Goal: Information Seeking & Learning: Find specific page/section

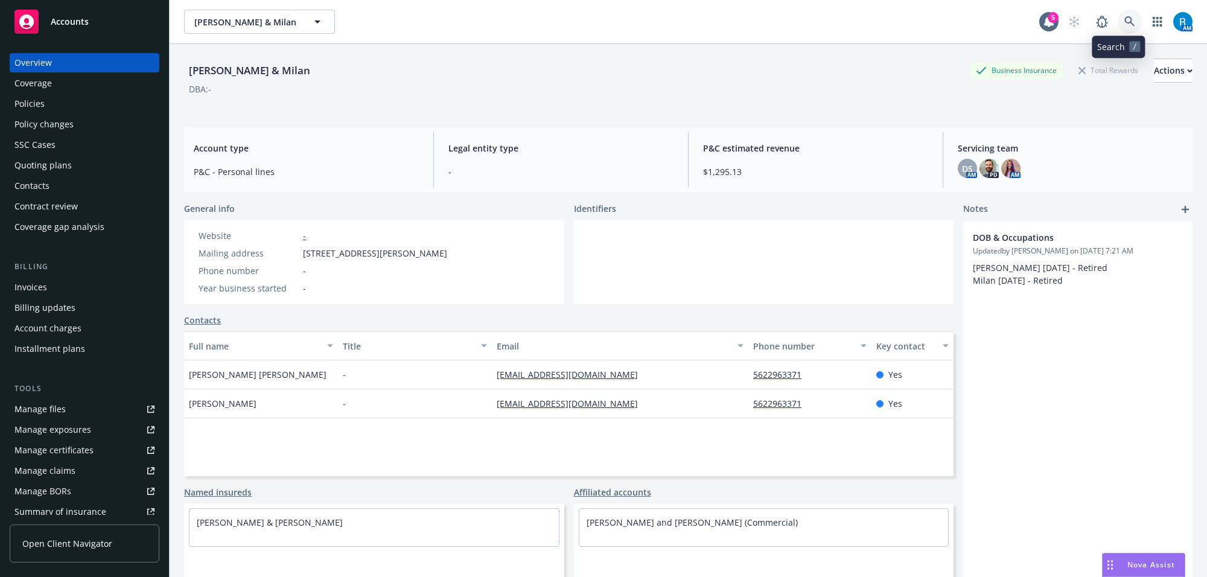
click at [1124, 18] on icon at bounding box center [1129, 21] width 11 height 11
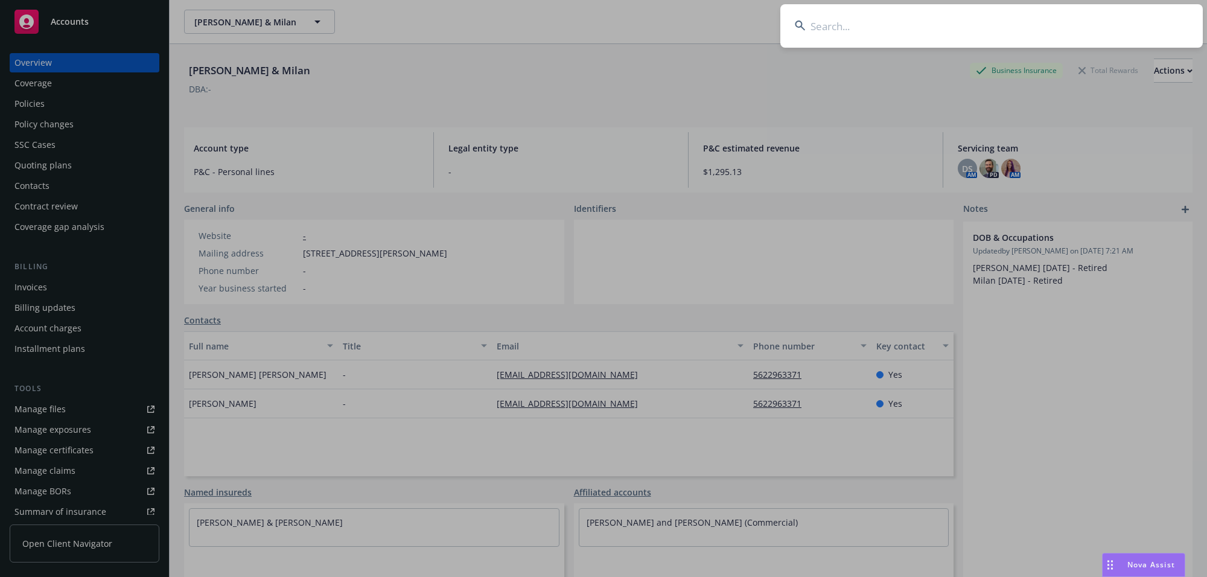
type input "Max & [PERSON_NAME]"
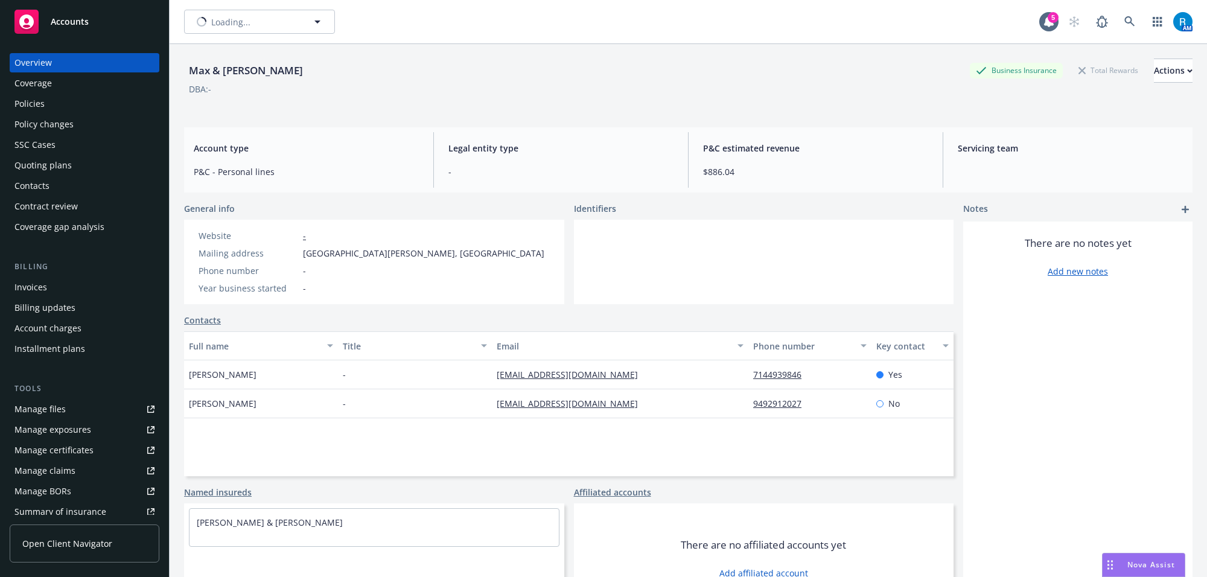
click at [44, 101] on div "Policies" at bounding box center [84, 103] width 140 height 19
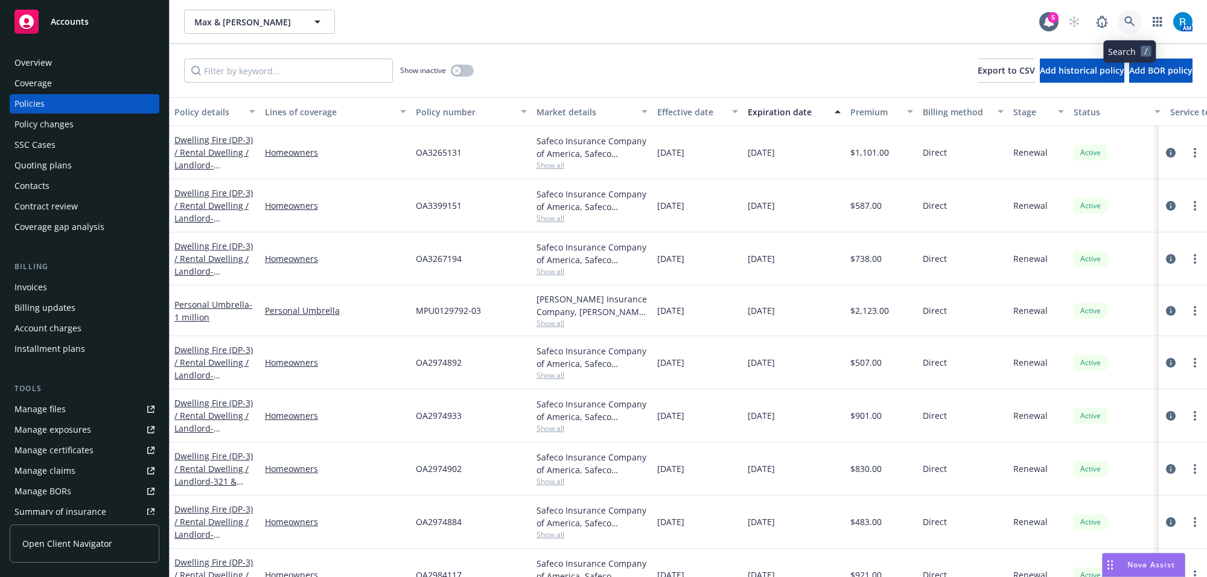
click at [1136, 19] on link at bounding box center [1130, 22] width 24 height 24
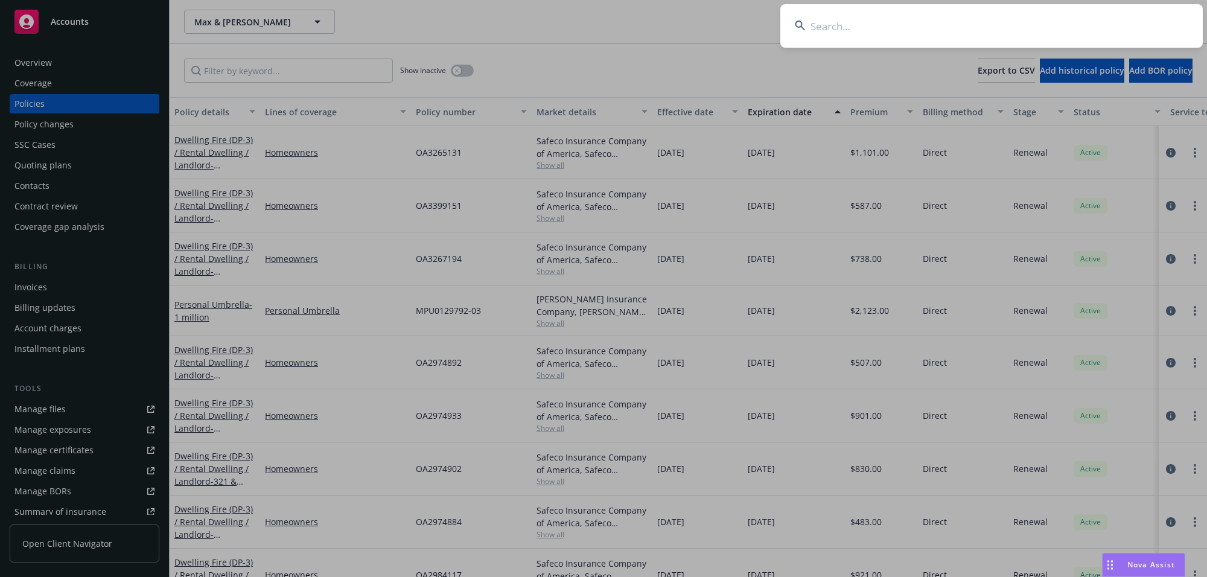
type input "[PERSON_NAME] & [PERSON_NAME]"
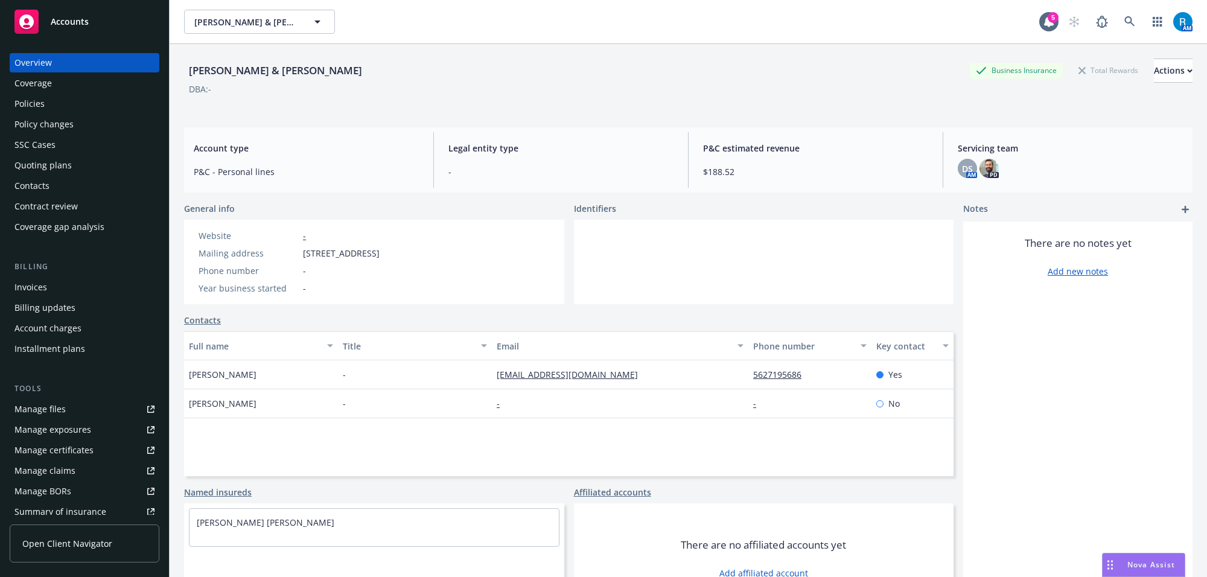
click at [25, 97] on div "Policies" at bounding box center [29, 103] width 30 height 19
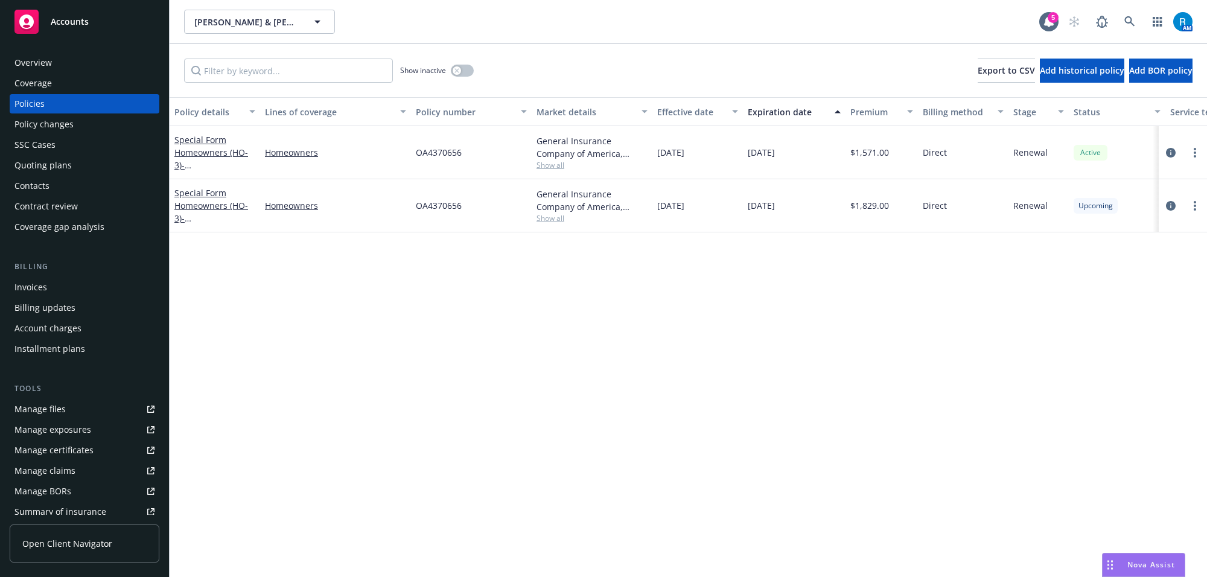
click at [51, 65] on div "Overview" at bounding box center [84, 62] width 140 height 19
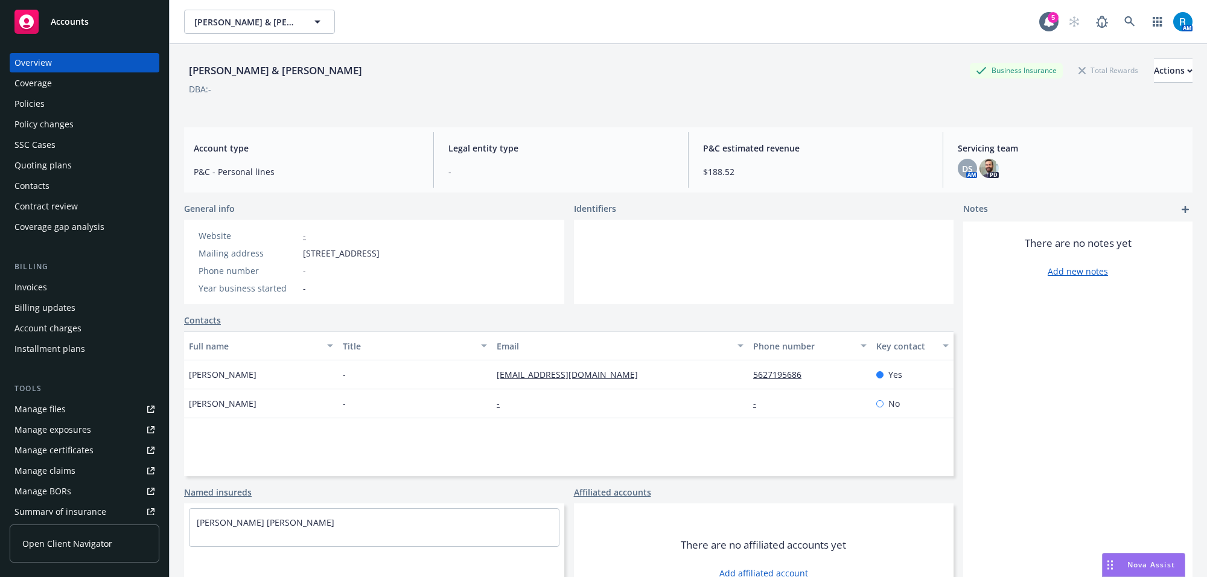
click at [28, 101] on div "Policies" at bounding box center [29, 103] width 30 height 19
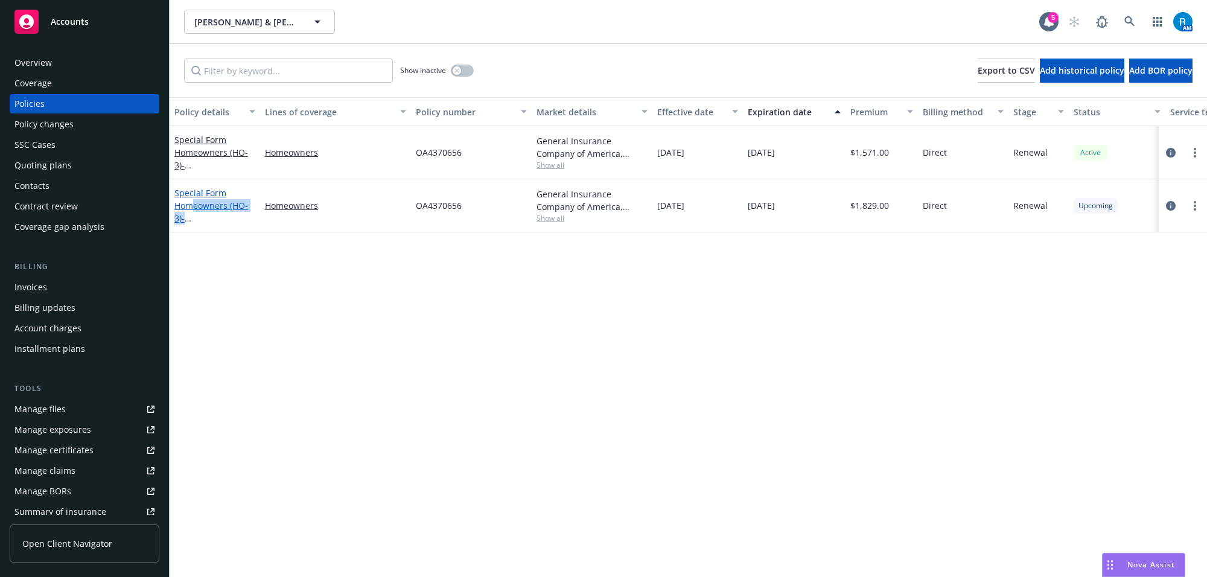
click at [190, 212] on div "Special Form Homeowners (HO-3) - [STREET_ADDRESS]" at bounding box center [214, 205] width 81 height 38
click at [225, 273] on div "Policy details Lines of coverage Policy number Market details Effective date Ex…" at bounding box center [688, 337] width 1037 height 480
click at [208, 211] on div "Special Form Homeowners (HO-3) - [STREET_ADDRESS]" at bounding box center [214, 205] width 81 height 38
click at [217, 203] on link "Special Form Homeowners (HO-3) - [STREET_ADDRESS]" at bounding box center [212, 211] width 77 height 49
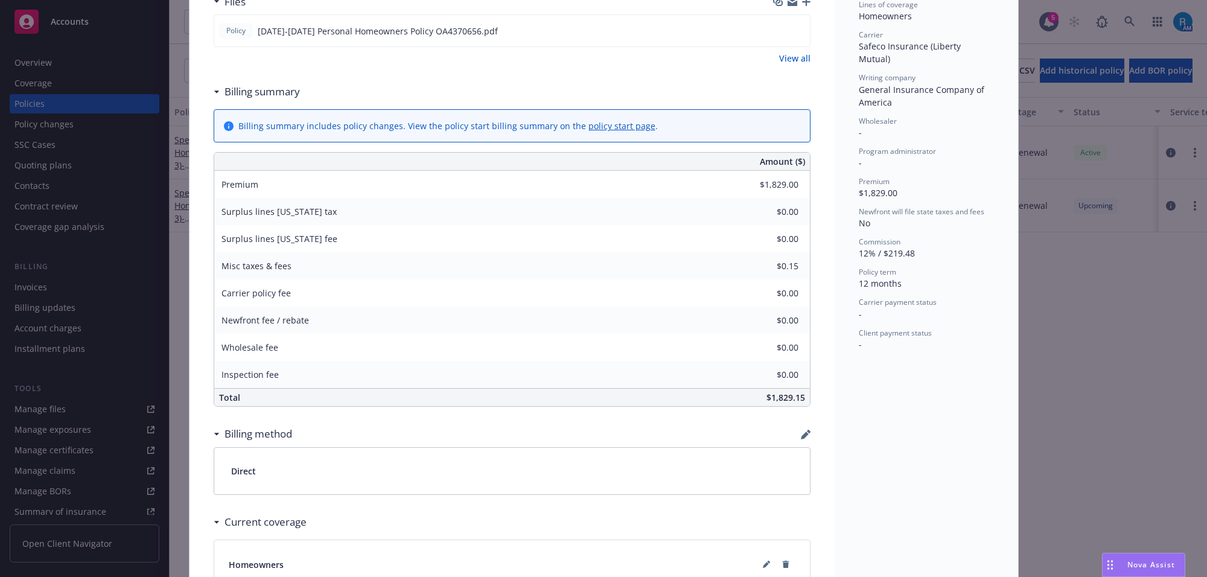
scroll to position [568, 0]
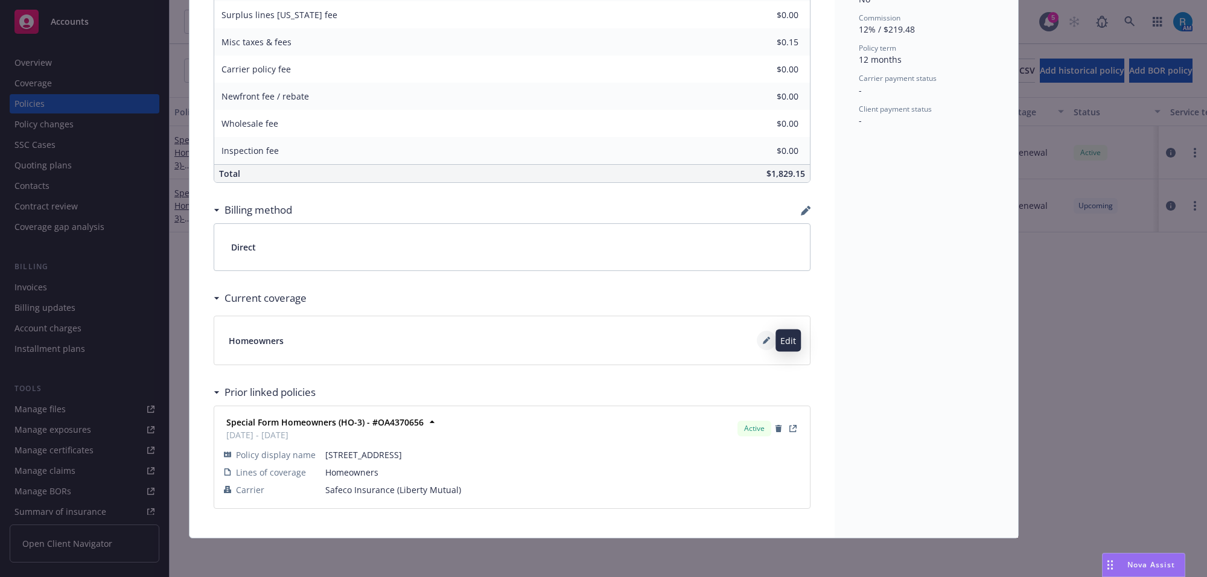
click at [763, 339] on icon at bounding box center [766, 340] width 7 height 7
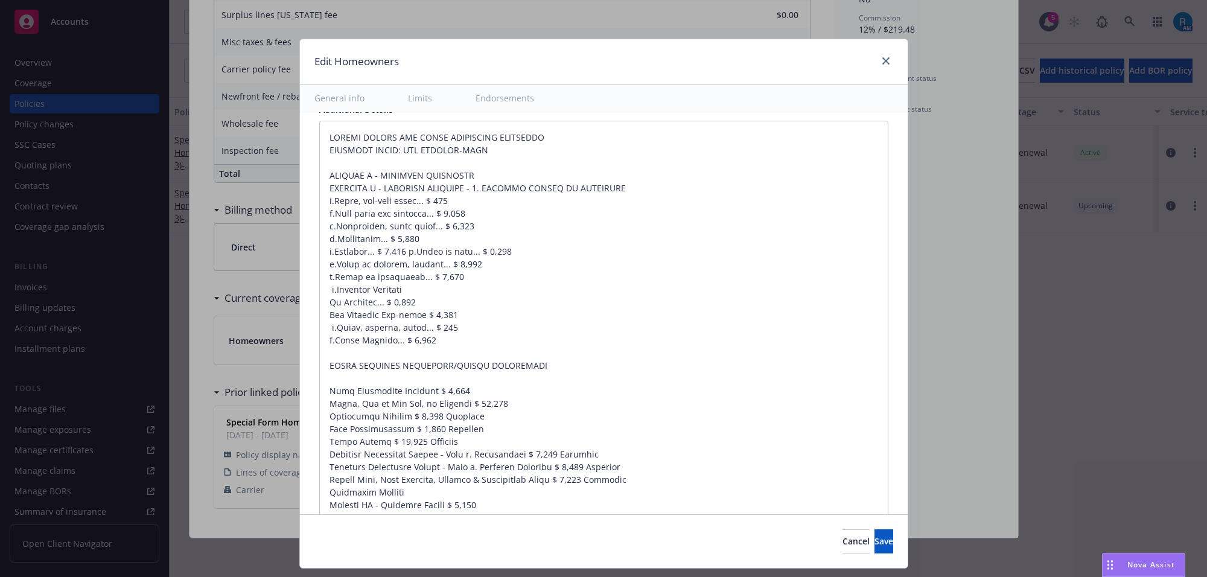
scroll to position [830, 0]
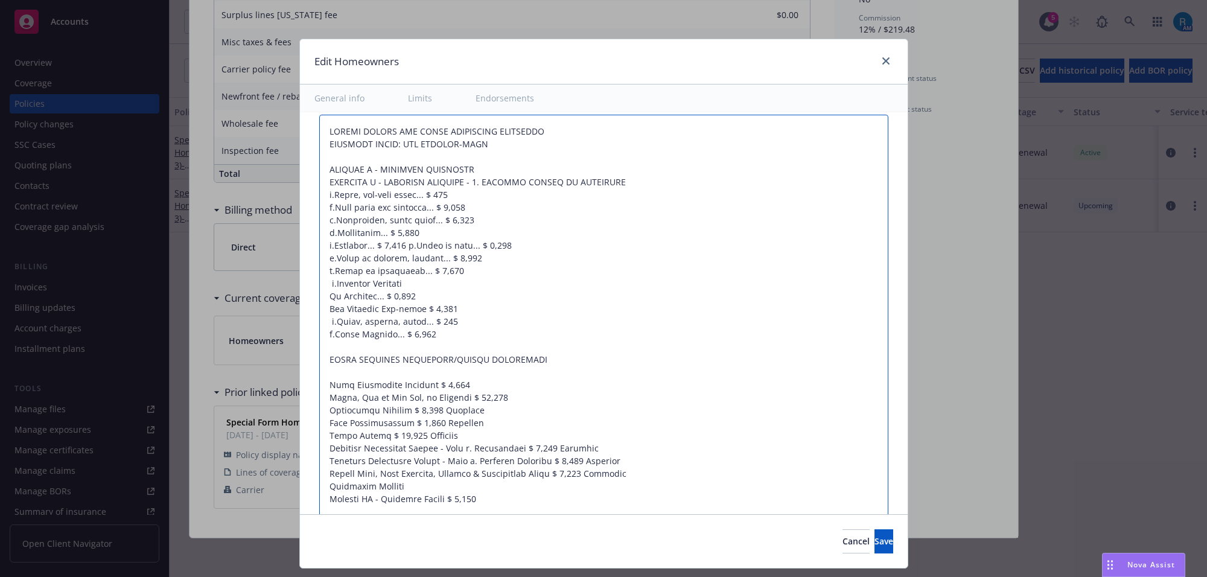
click at [319, 138] on textarea at bounding box center [603, 385] width 569 height 541
type textarea "x"
type textarea "POLICY LIMITS AND OTHER ADDITIONAL COVERAGES COVERAGE LEVEL: NEW QUALITY-PLUS S…"
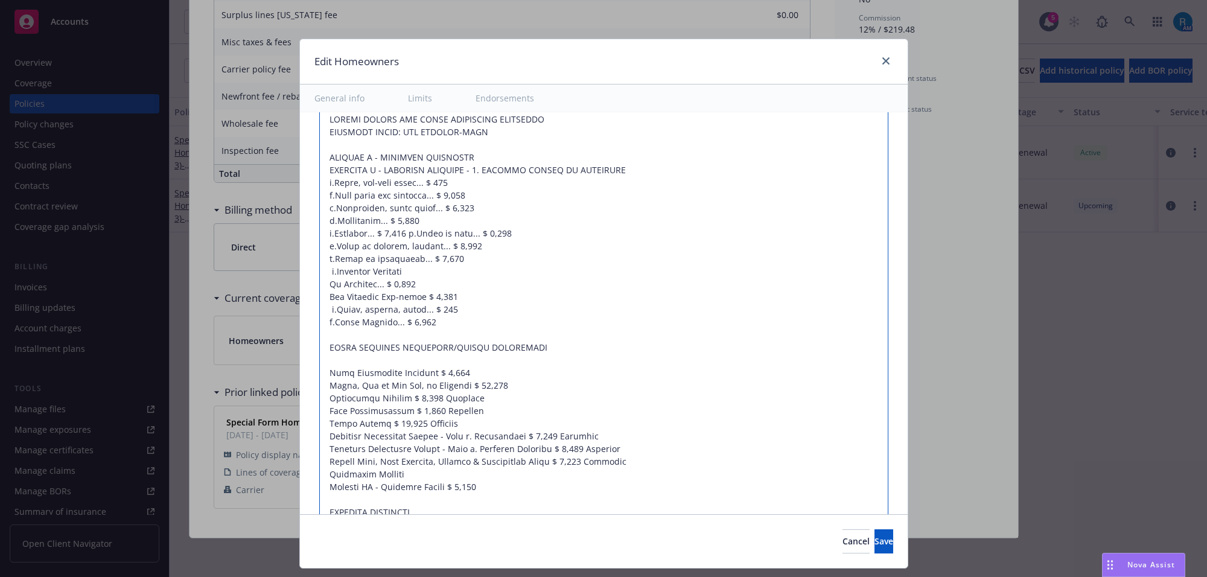
type textarea "x"
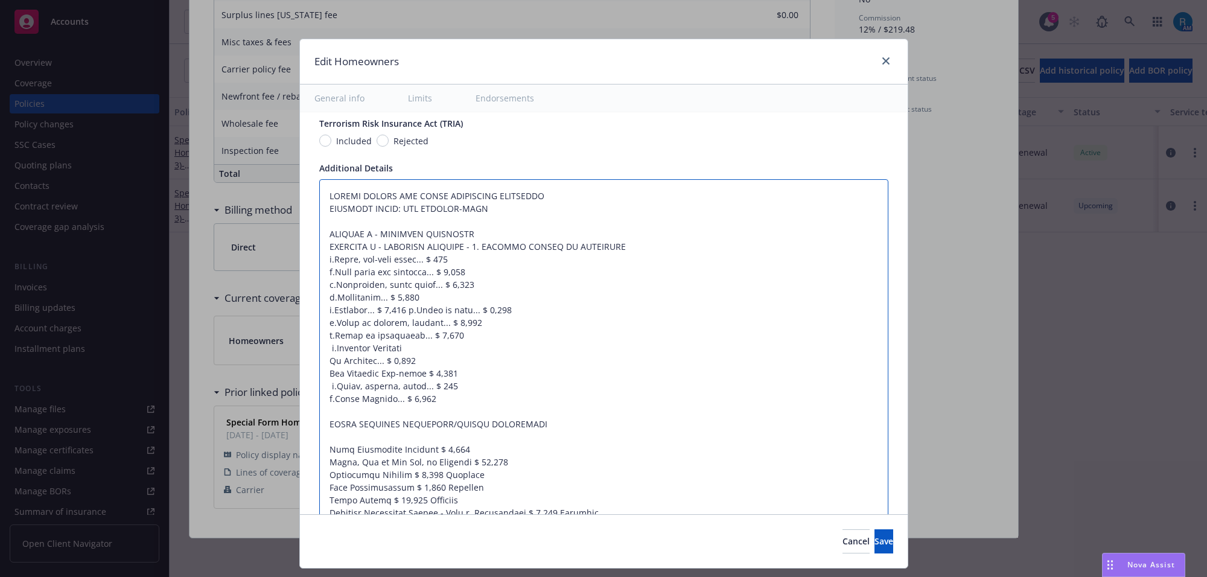
scroll to position [628, 0]
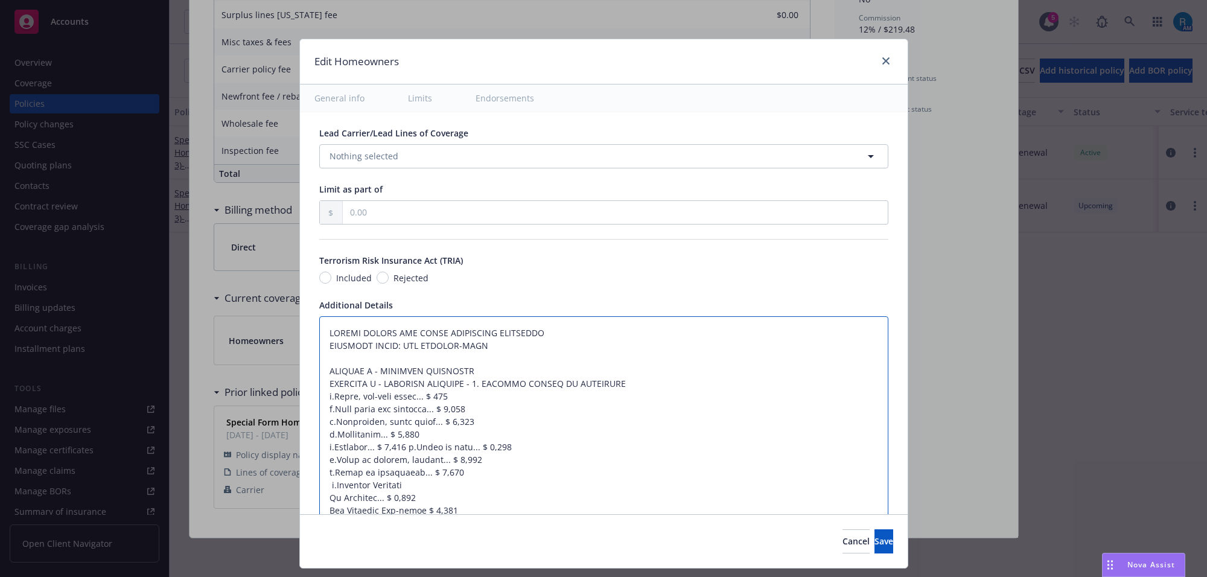
type textarea "POLICY LIMITS AND OTHER ADDITIONAL COVERAGES COVERAGE LEVEL: NEW QUALITY-PLUS S…"
paste textarea "Dwelling Limit $519,900 Other Structures Limit $51,990 Personal Property Limit …"
type textarea "x"
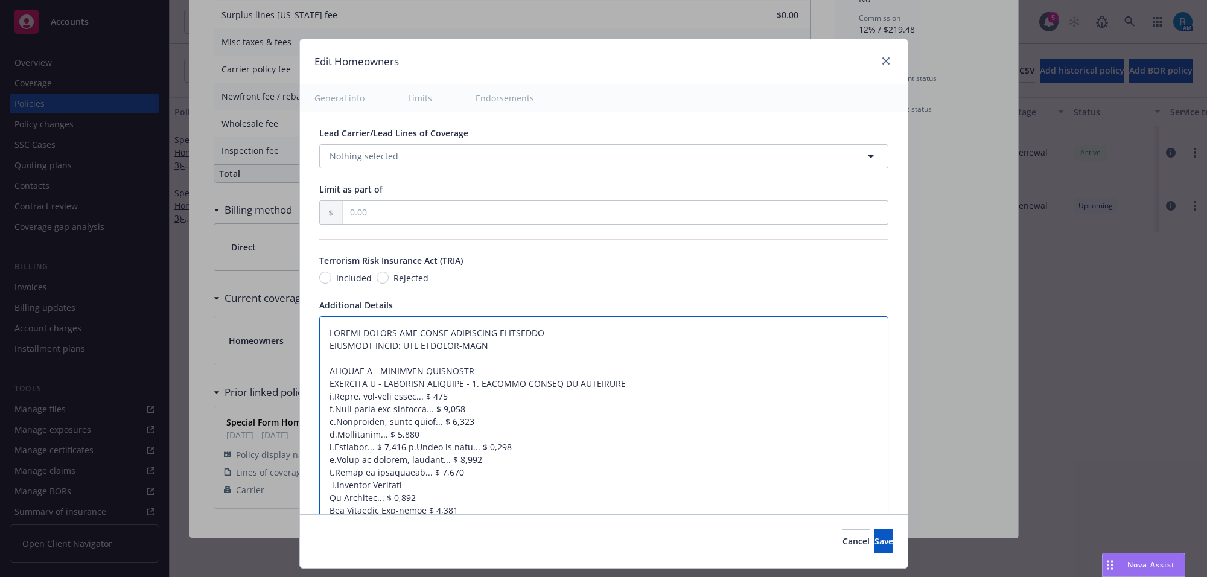
type textarea "Dwelling Limit $519,900 Other Structures Limit $51,990 Personal Property Limit …"
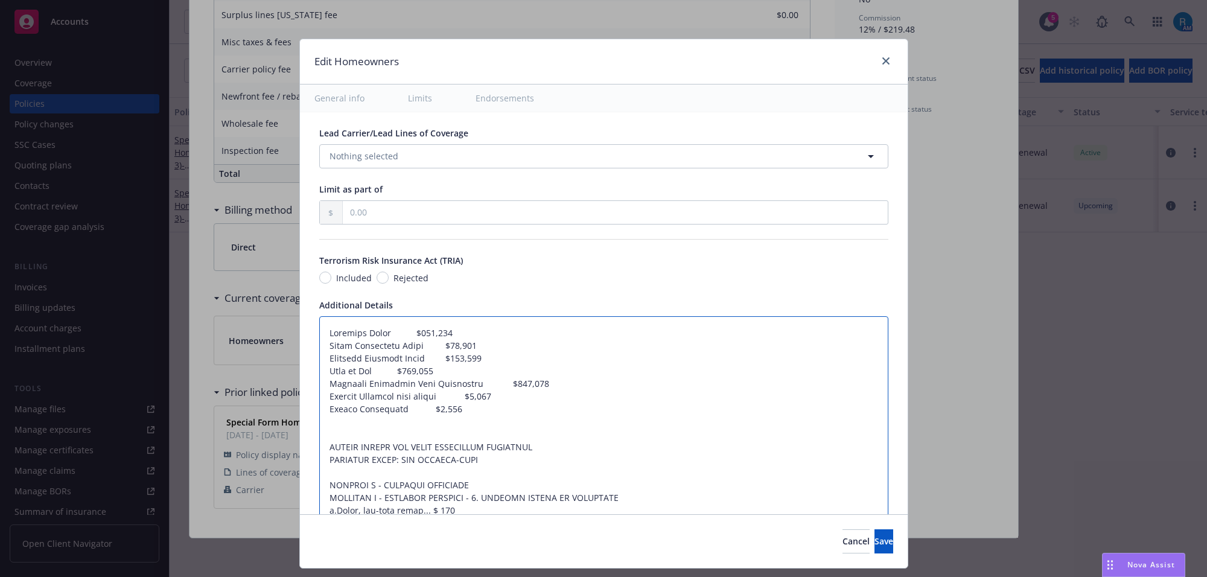
type textarea "x"
type textarea "Dwelling$519,900 Other Structures Limit $51,990 Personal Property Limit $311,15…"
type textarea "x"
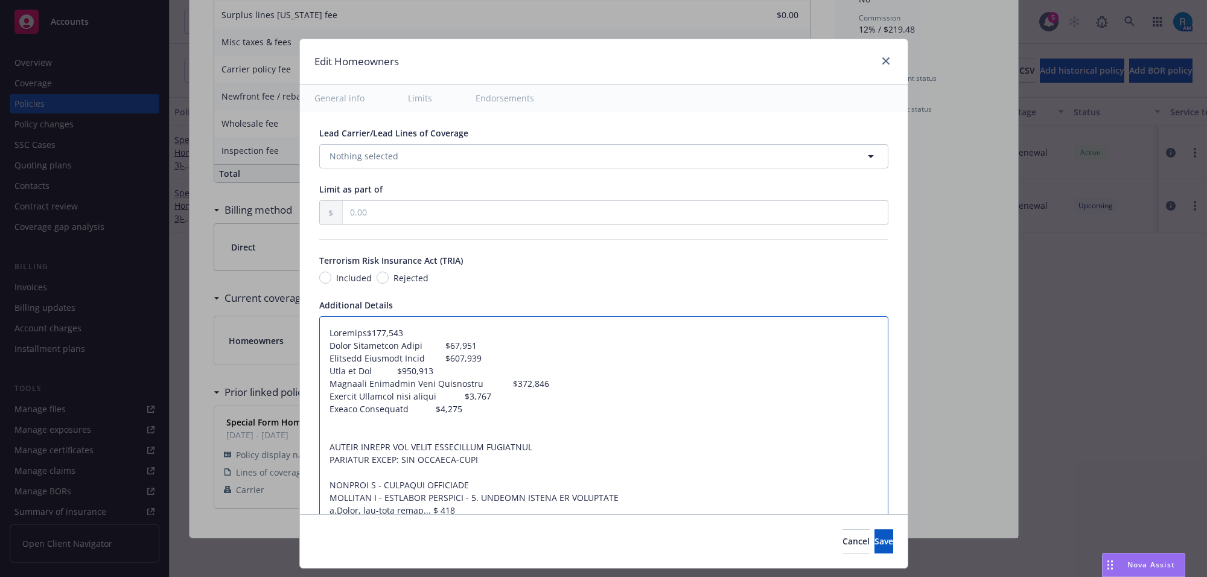
type textarea "Dwelling:$519,900 Other Structures Limit $51,990 Personal Property Limit $311,1…"
type textarea "x"
type textarea "Dwelling: $519,900 Other Structures Limit $51,990 Personal Property Limit $311,…"
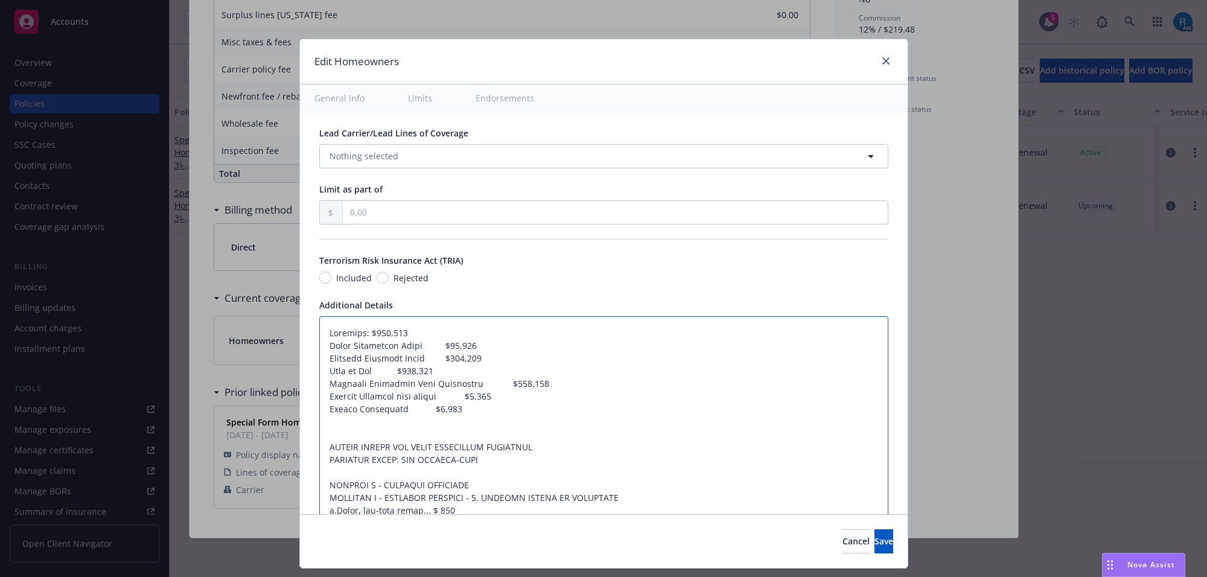
type textarea "x"
type textarea "Dwelling: $519,900 Other Structures$51,990 Personal Property Limit $311,150 Los…"
type textarea "x"
type textarea "Dwelling: $519,900 Other Structures:$51,990 Personal Property Limit $311,150 Lo…"
type textarea "x"
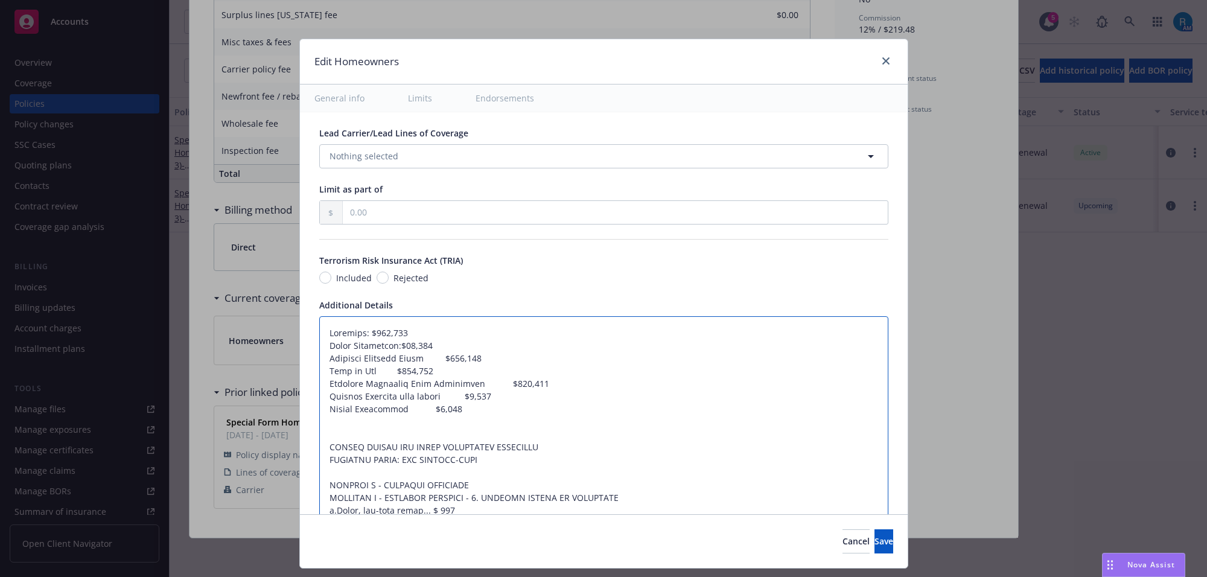
type textarea "Dwelling: $519,900 Other Structures: $51,990 Personal Property Limit $311,150 L…"
type textarea "x"
type textarea "Dwelling: $519,900 Other Structures: $51,990 Personal Property$311,150 Loss of …"
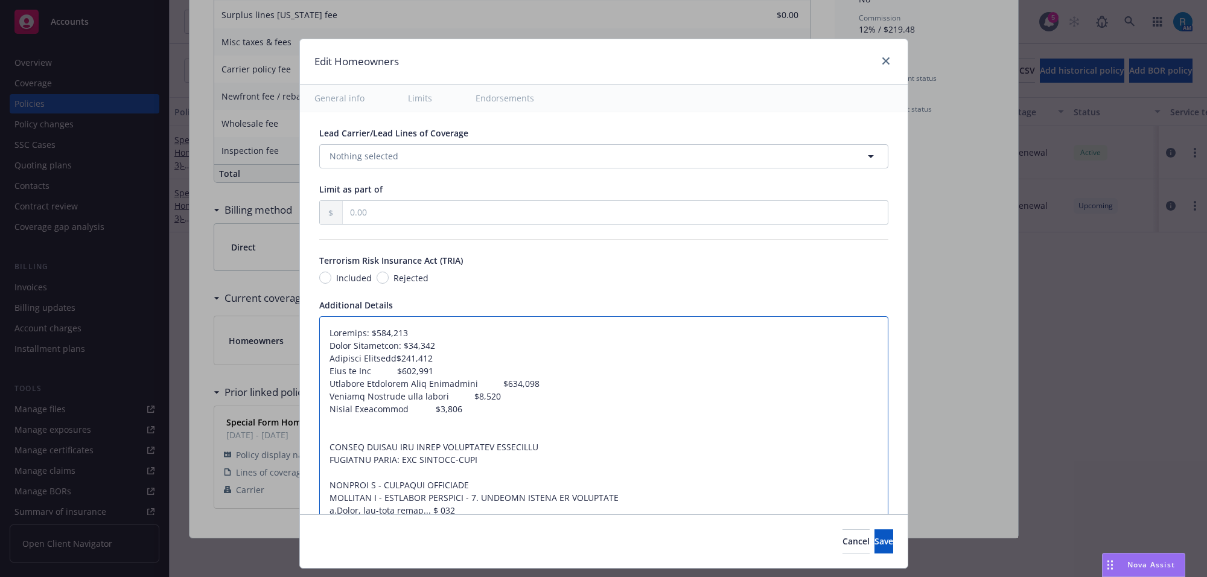
type textarea "x"
type textarea "Dwelling: $519,900 Other Structures: $51,990 Personal Property: $311,150 Loss o…"
type textarea "x"
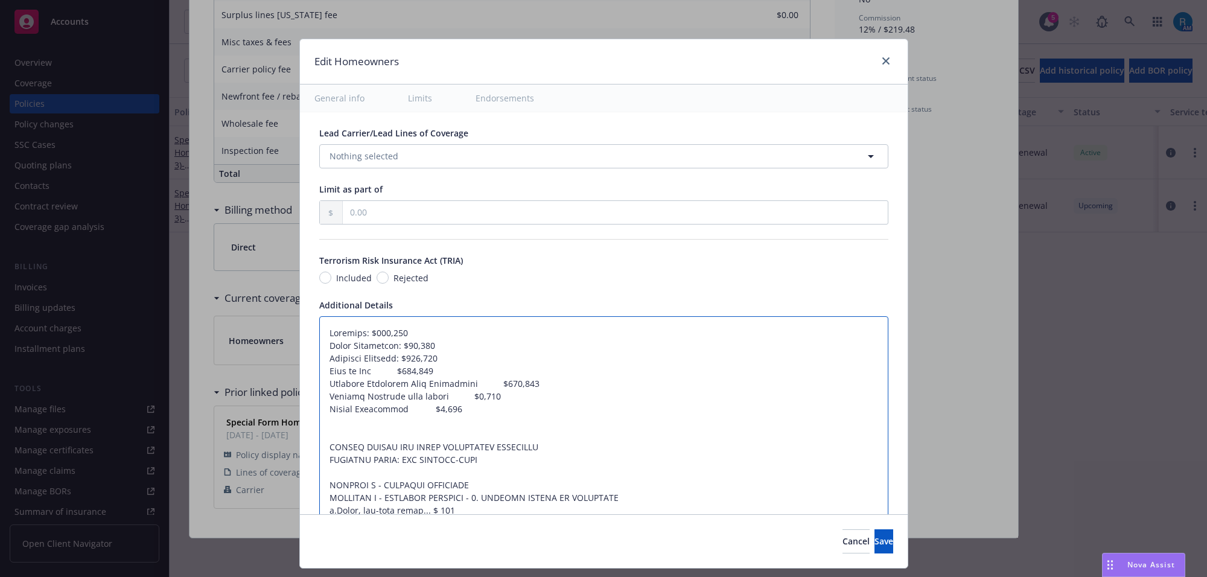
type textarea "Dwelling: $519,900 Other Structures: $51,990 Personal Property: $311,150 Loss o…"
type textarea "x"
type textarea "Dwelling: $519,900 Other Structures: $51,990 Personal Property: $311,150 Loss o…"
type textarea "x"
type textarea "Dwelling: $519,900 Other Structures: $51,990 Personal Property: $311,150 Loss o…"
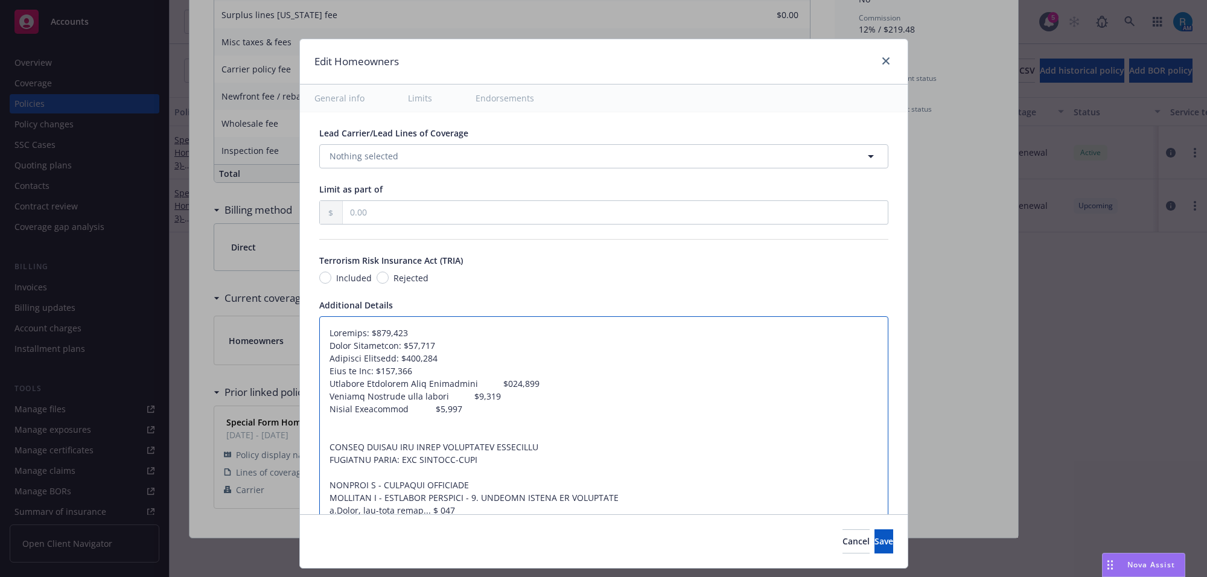
type textarea "x"
type textarea "Dwelling: $519,900 Other Structures: $51,990 Personal Property: $311,150 Loss o…"
type textarea "x"
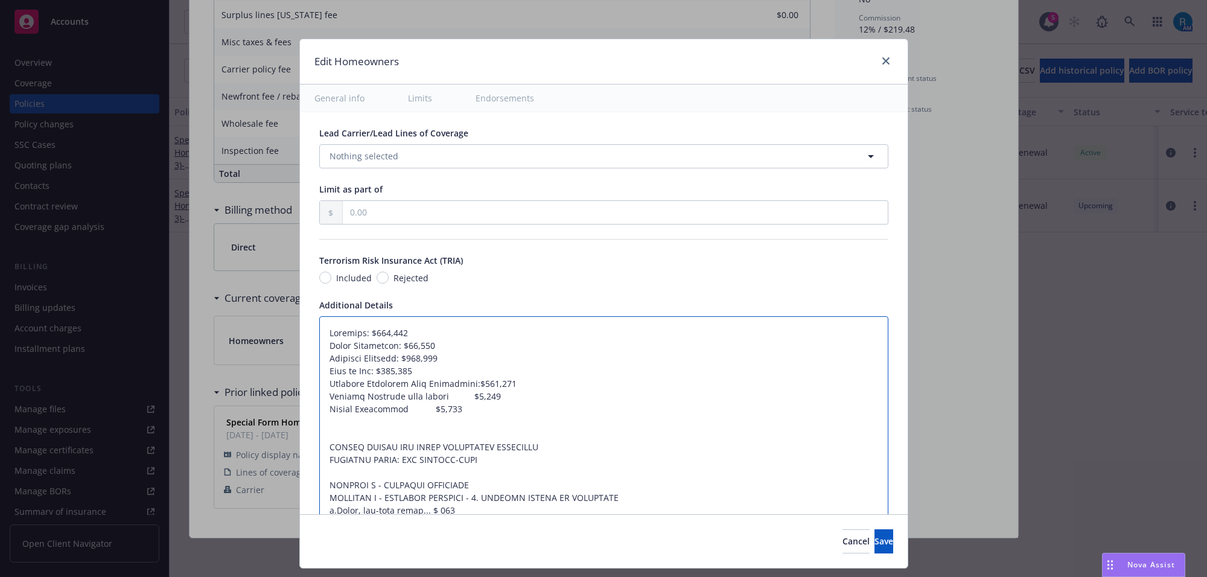
type textarea "Dwelling: $519,900 Other Structures: $51,990 Personal Property: $311,150 Loss o…"
type textarea "x"
type textarea "Dwelling: $519,900 Other Structures: $51,990 Personal Property: $311,150 Loss o…"
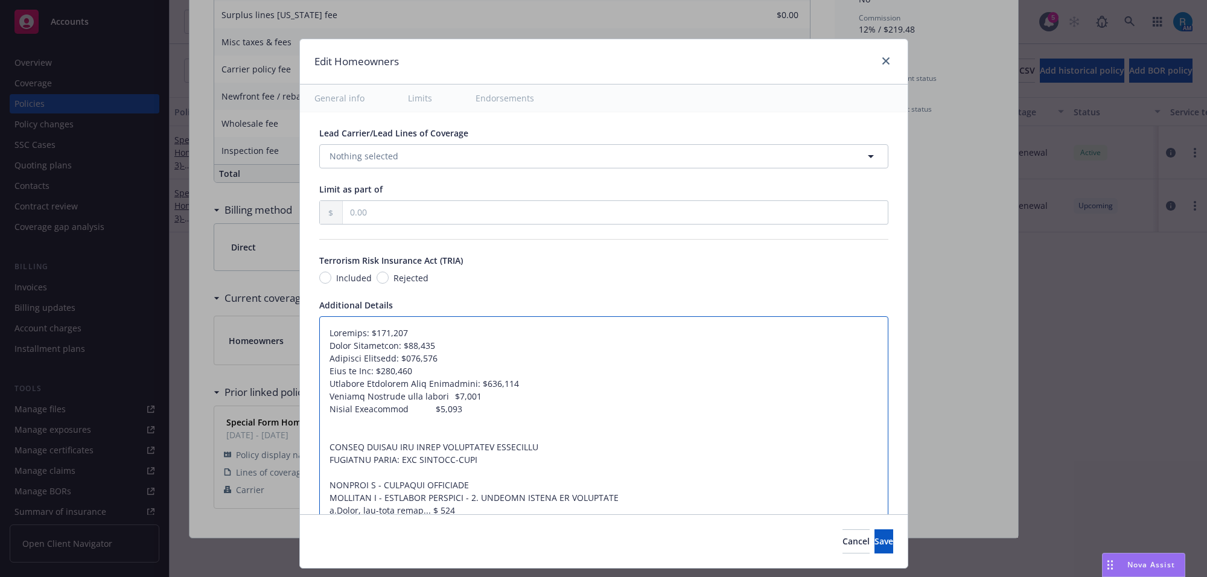
type textarea "x"
type textarea "Dwelling: $519,900 Other Structures: $51,990 Personal Property: $311,150 Loss o…"
type textarea "x"
type textarea "Dwelling: $519,900 Other Structures: $51,990 Personal Property: $311,150 Loss o…"
type textarea "x"
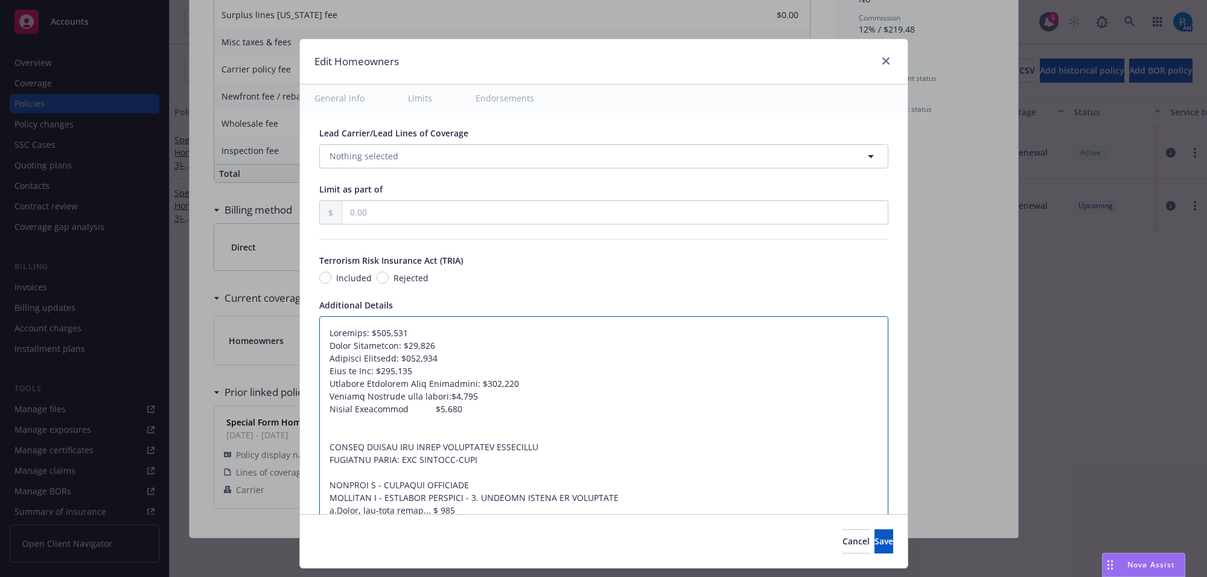
type textarea "Dwelling: $519,900 Other Structures: $51,990 Personal Property: $311,150 Loss o…"
type textarea "x"
type textarea "Dwelling: $519,900 Other Structures: $51,990 Personal Property: $311,150 Loss o…"
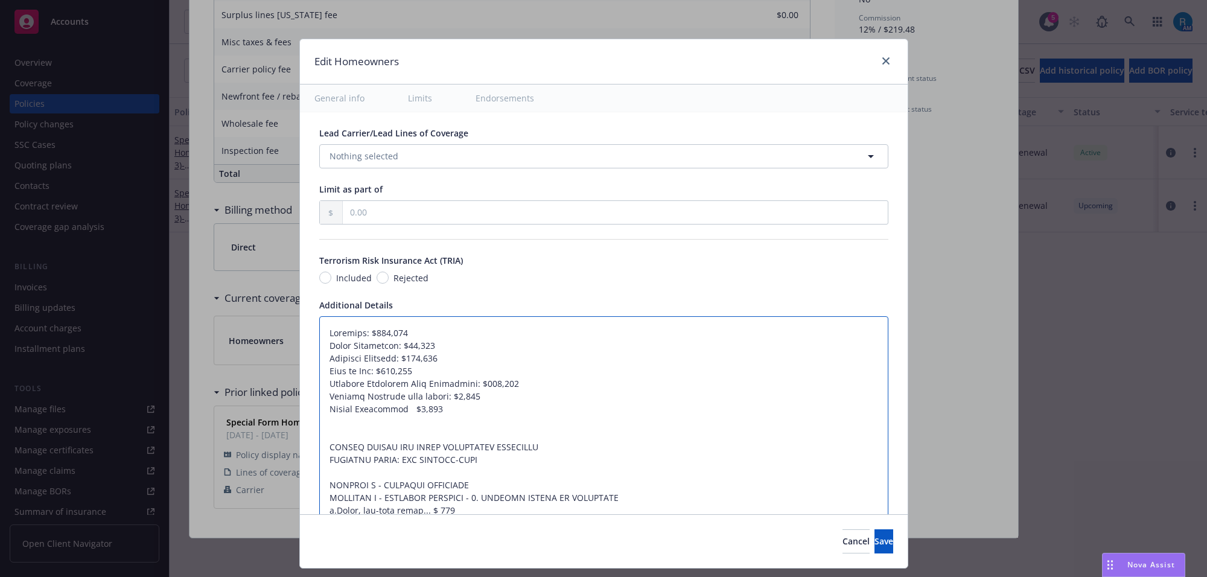
type textarea "x"
type textarea "Dwelling: $519,900 Other Structures: $51,990 Personal Property: $311,150 Loss o…"
type textarea "x"
type textarea "Dwelling: $519,900 Other Structures: $51,990 Personal Property: $311,150 Loss o…"
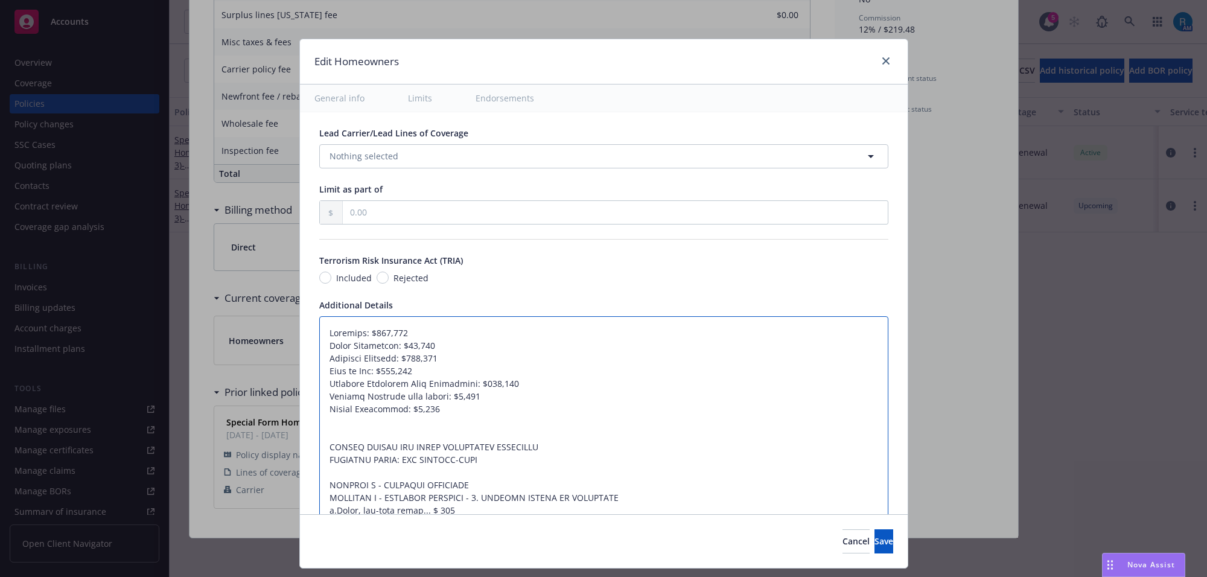
type textarea "x"
type textarea "Dwelling: $519,900 Other Structures: $51,990 Personal Property: $311,150 Loss o…"
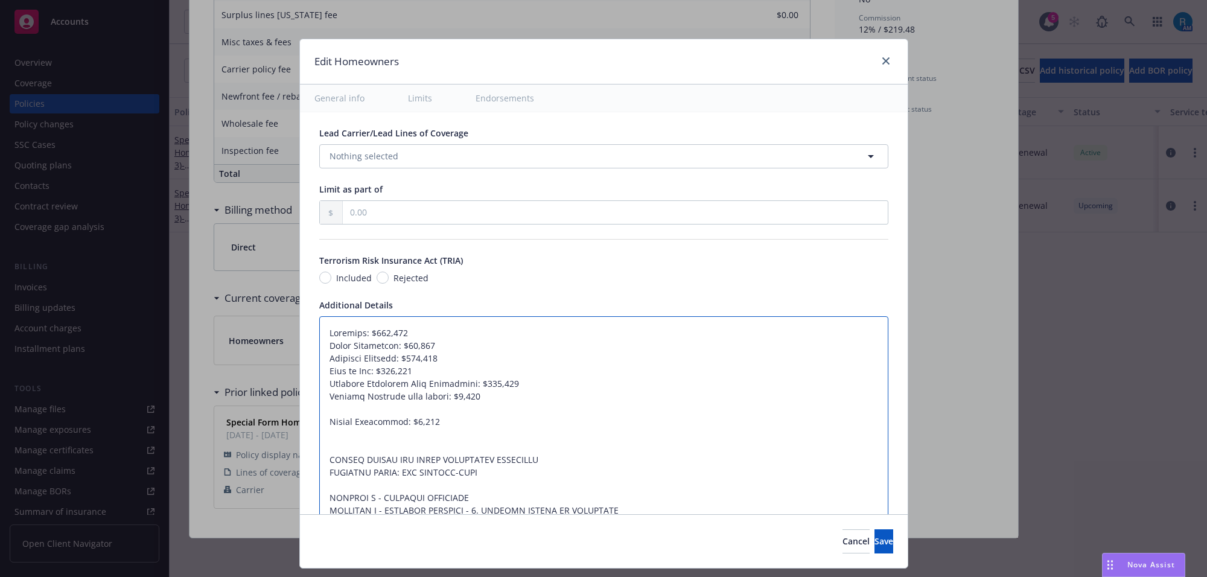
type textarea "x"
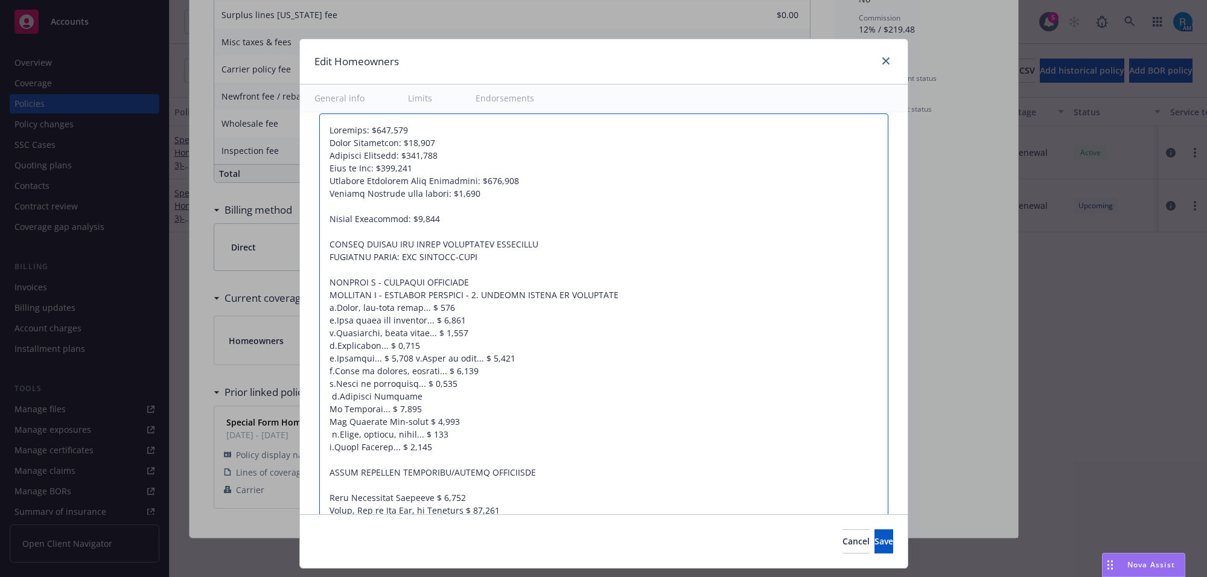
scroll to position [855, 0]
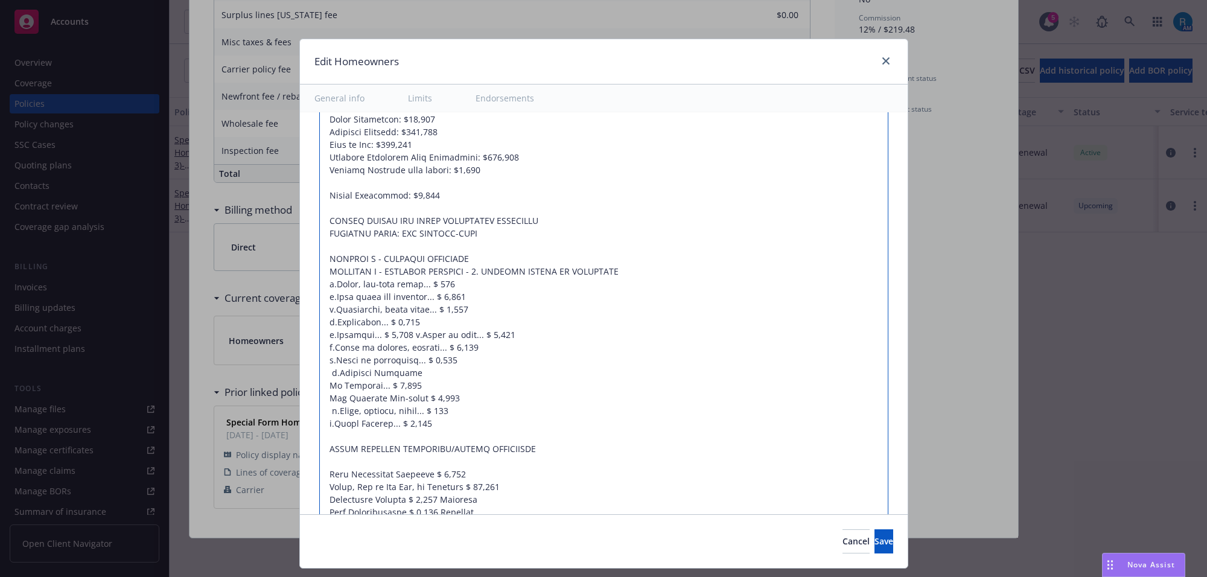
type textarea "Dwelling: $519,900 Other Structures: $51,990 Personal Property: $311,150 Loss o…"
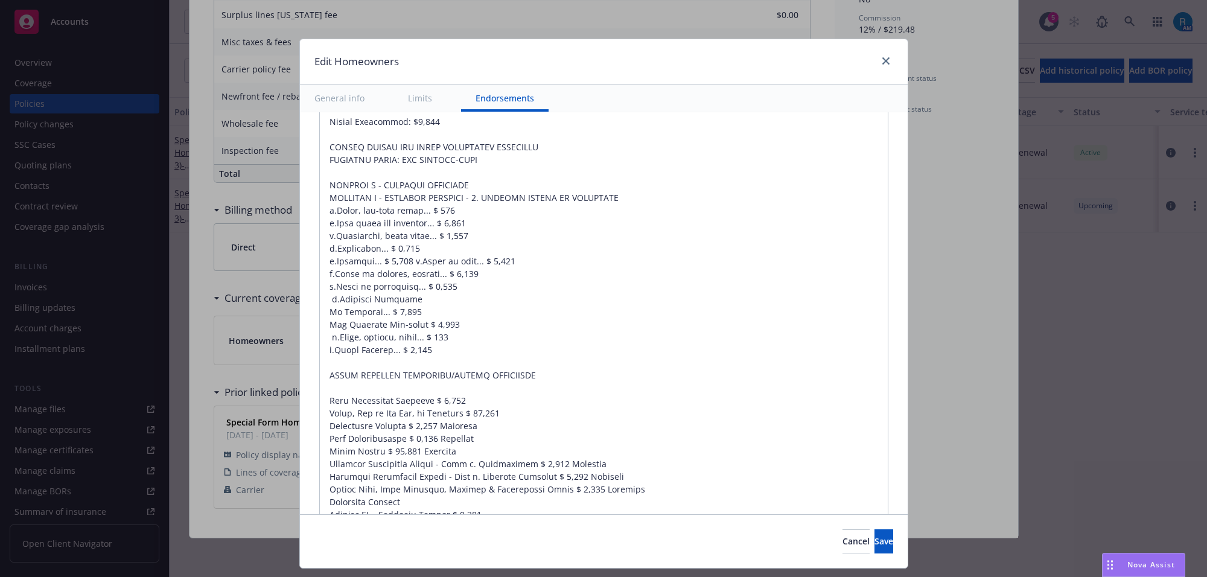
scroll to position [1156, 0]
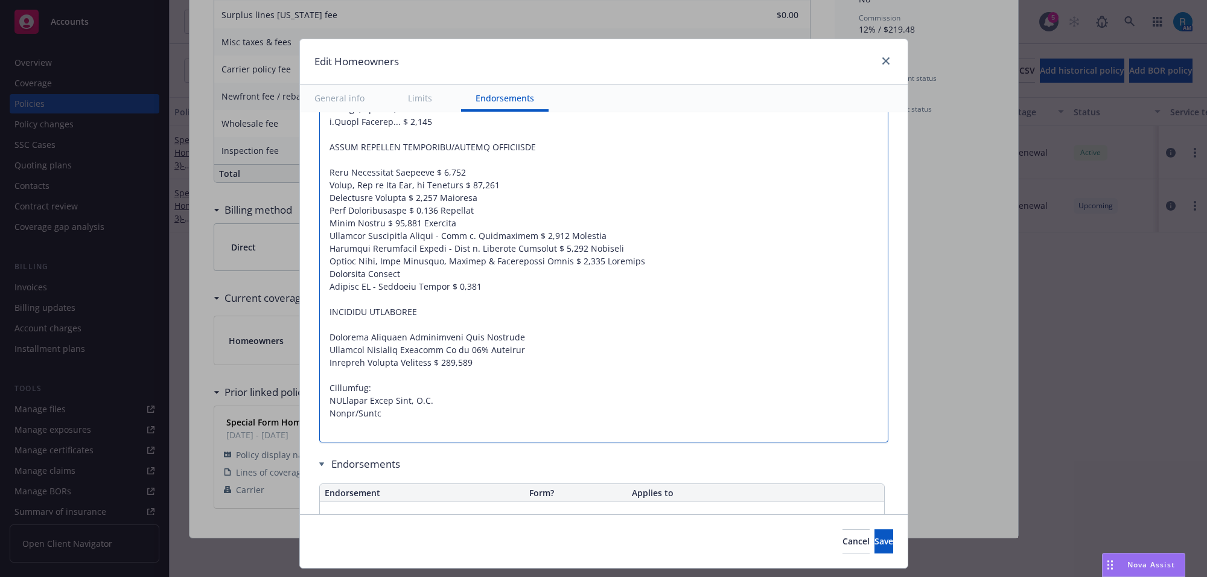
click at [485, 185] on textarea at bounding box center [603, 115] width 569 height 655
type textarea "x"
type textarea "Dwelling: $519,900 Other Structures: $51,990 Personal Property: $311,150 Loss o…"
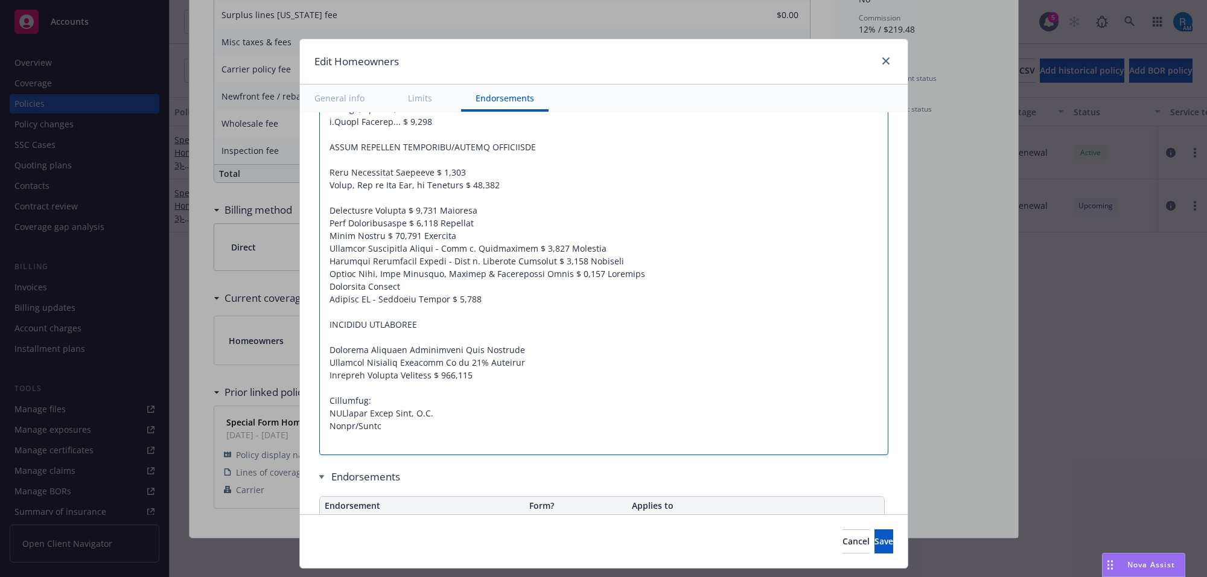
type textarea "x"
type textarea "Dwelling: $519,900 Other Structures: $51,990 Personal Property: $311,150 Loss o…"
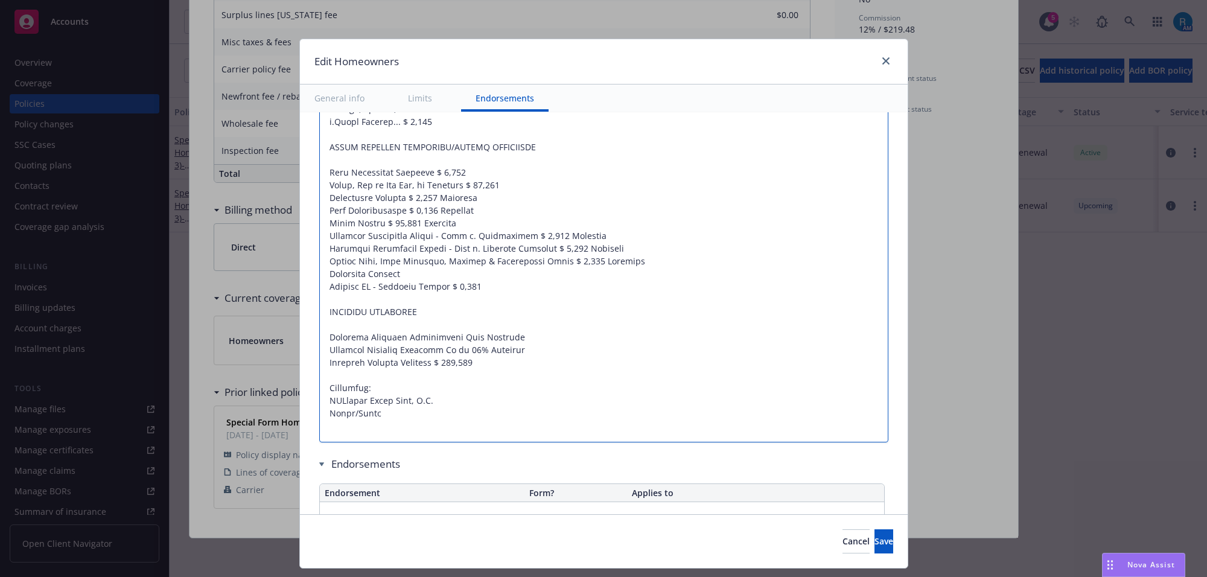
click at [477, 178] on textarea at bounding box center [603, 115] width 569 height 655
type textarea "x"
type textarea "Dwelling: $519,900 Other Structures: $51,990 Personal Property: $311,150 Loss o…"
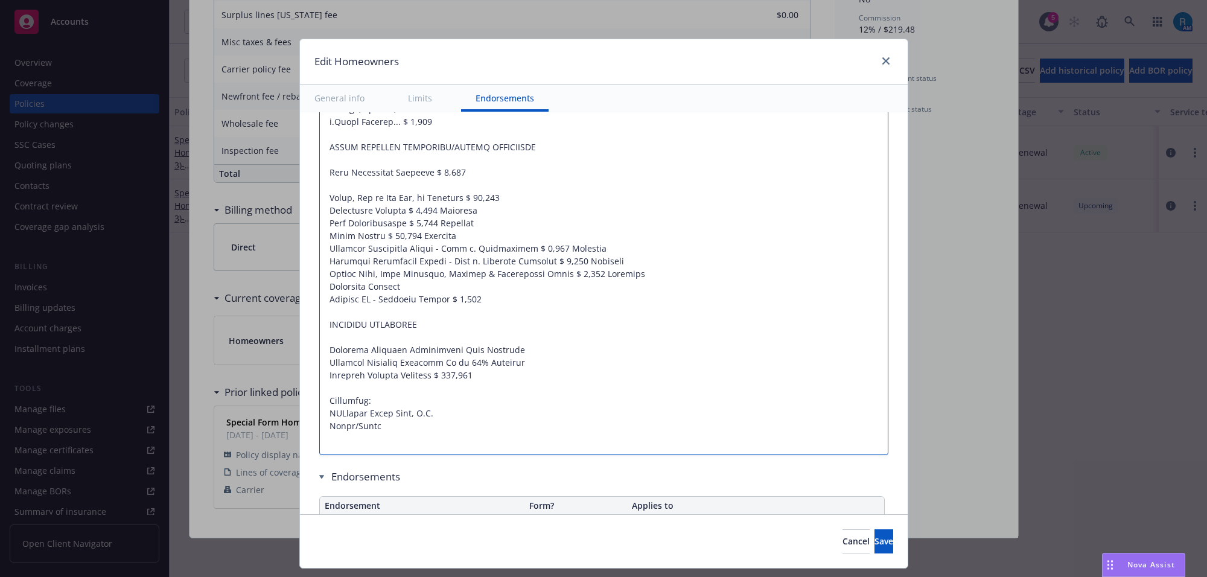
paste textarea "[US_STATE] Workers Compensation Included Inservant N/A Outservant N/A Building …"
type textarea "x"
type textarea "Dwelling: $519,900 Other Structures: $51,990 Personal Property: $311,150 Loss o…"
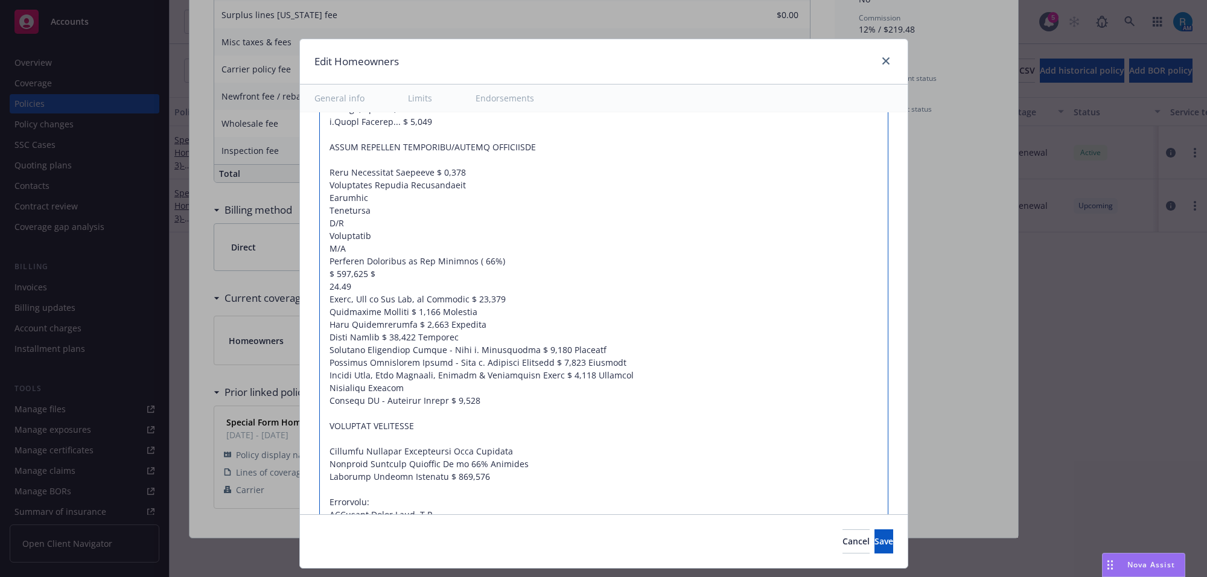
click at [319, 203] on textarea at bounding box center [603, 172] width 569 height 769
type textarea "x"
type textarea "Dwelling: $519,900 Other Structures: $51,990 Personal Property: $311,150 Loss o…"
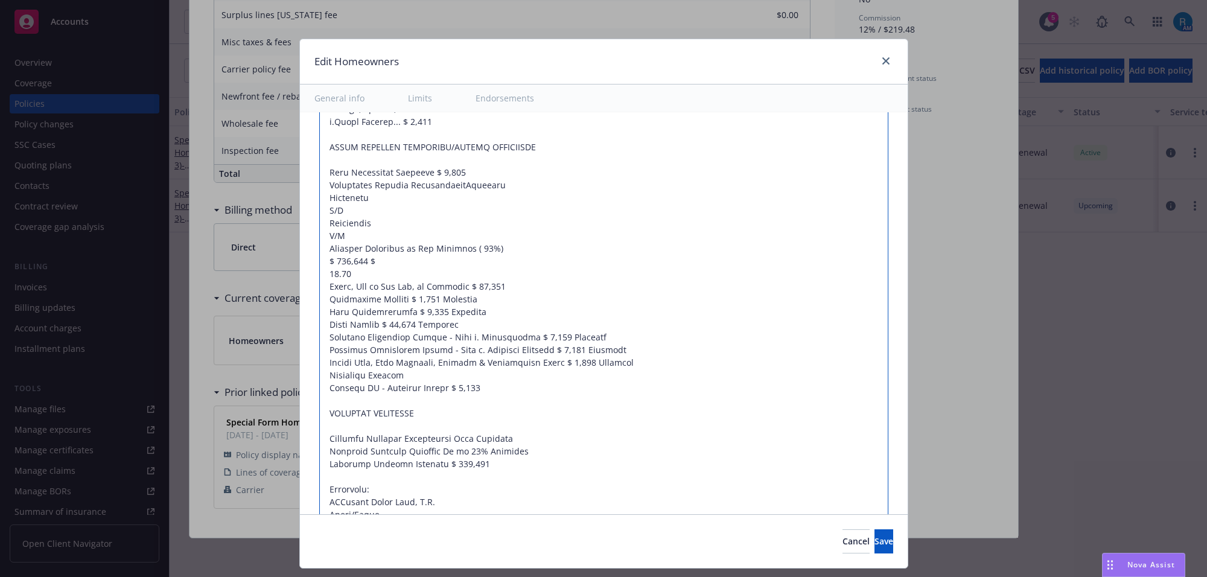
type textarea "x"
type textarea "Dwelling: $519,900 Other Structures: $51,990 Personal Property: $311,150 Loss o…"
drag, startPoint x: 344, startPoint y: 234, endPoint x: 320, endPoint y: 205, distance: 37.3
click at [320, 205] on textarea at bounding box center [603, 166] width 569 height 756
type textarea "x"
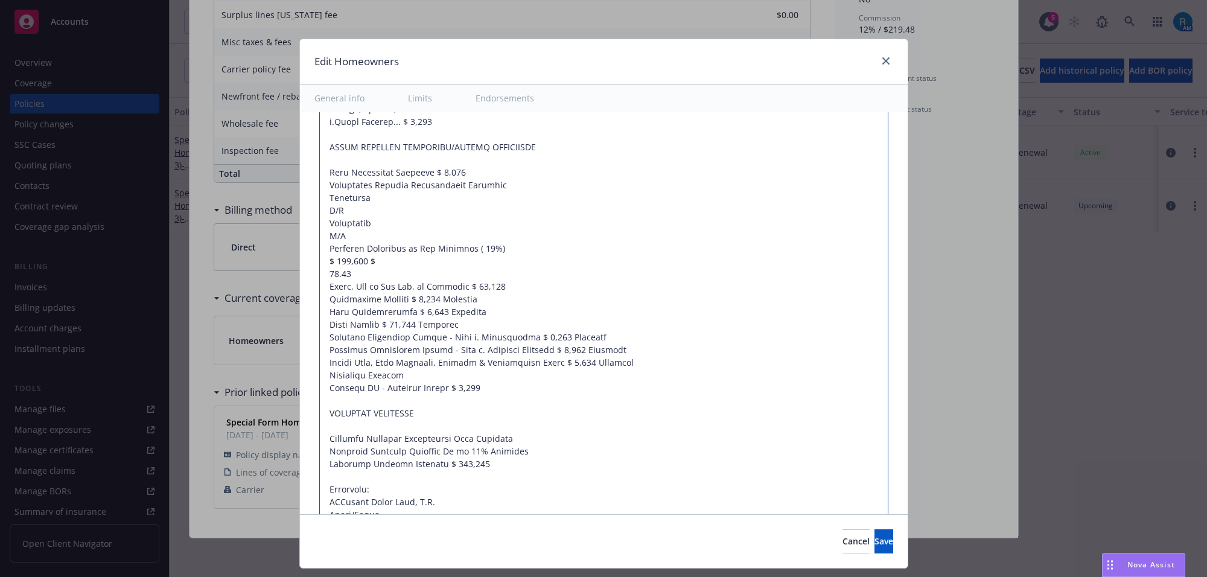
type textarea "Dwelling: $519,900 Other Structures: $51,990 Personal Property: $311,150 Loss o…"
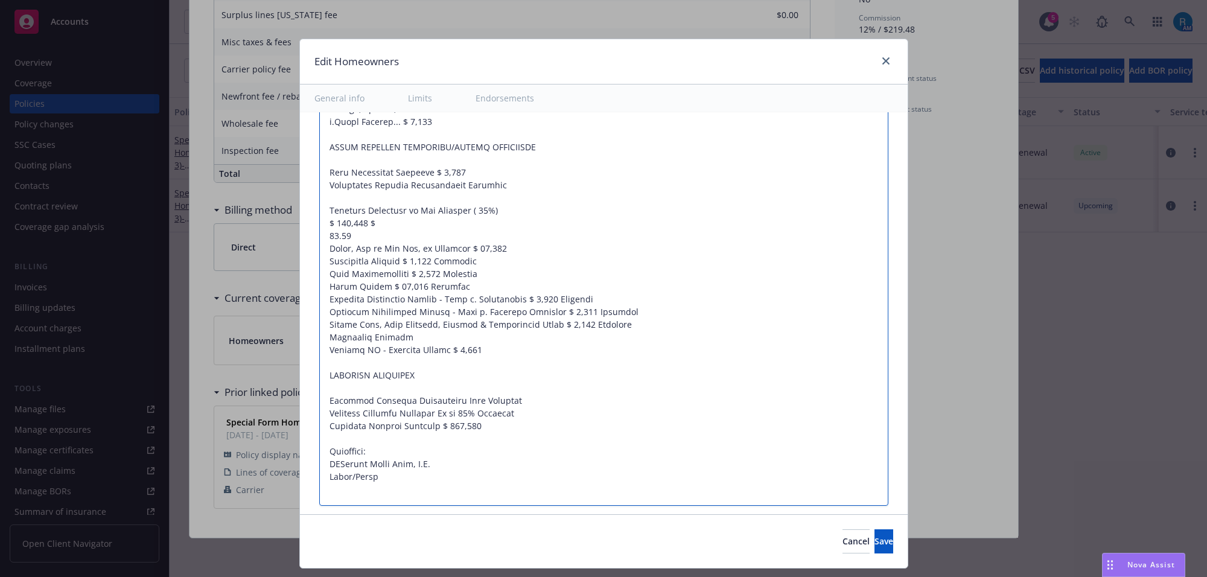
type textarea "x"
type textarea "Dwelling: $519,900 Other Structures: $51,990 Personal Property: $311,150 Loss o…"
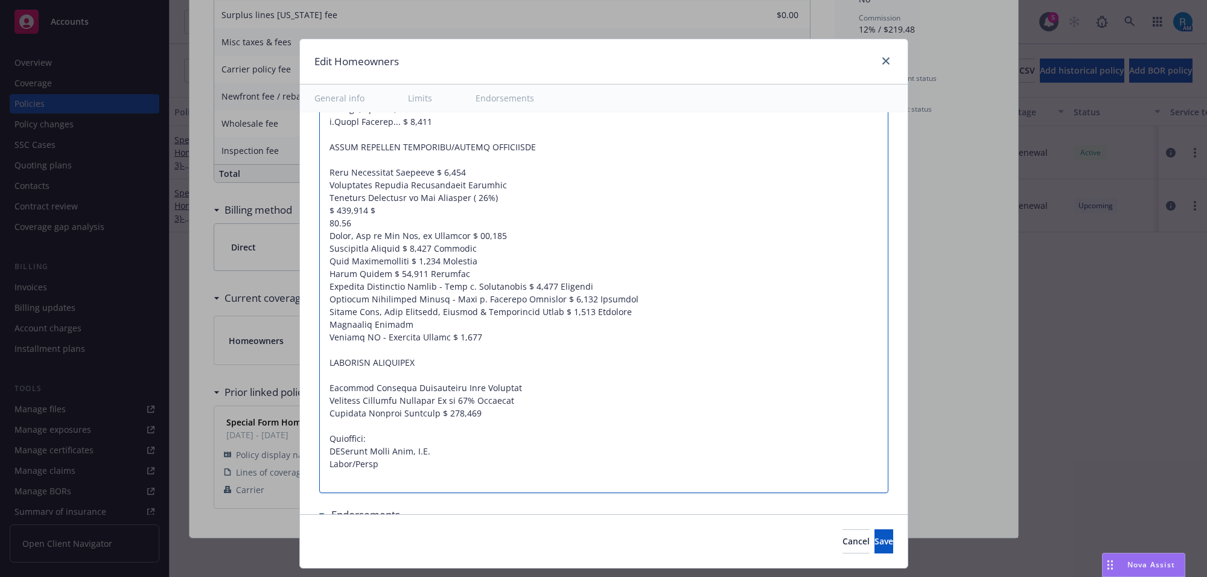
click at [329, 214] on textarea at bounding box center [603, 140] width 569 height 705
type textarea "x"
type textarea "Dwelling: $519,900 Other Structures: $51,990 Personal Property: $311,150 Loss o…"
type textarea "x"
type textarea "Dwelling: $519,900 Other Structures: $51,990 Personal Property: $311,150 Loss o…"
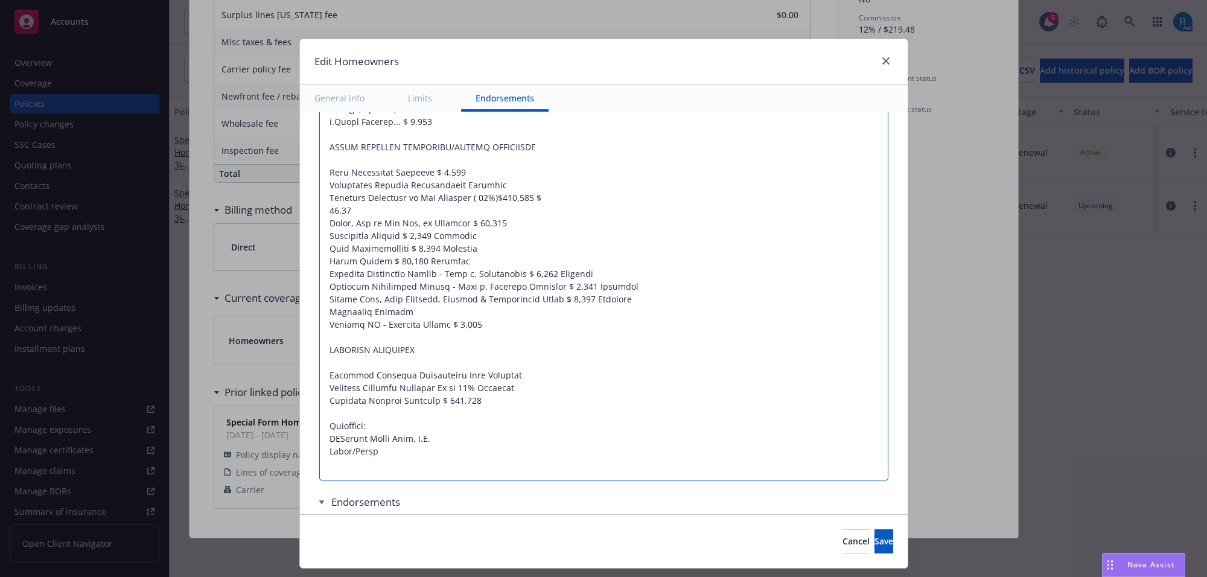
type textarea "x"
type textarea "Dwelling: $519,900 Other Structures: $51,990 Personal Property: $311,150 Loss o…"
drag, startPoint x: 317, startPoint y: 212, endPoint x: 342, endPoint y: 212, distance: 24.7
click at [342, 212] on textarea at bounding box center [603, 134] width 569 height 693
type textarea "x"
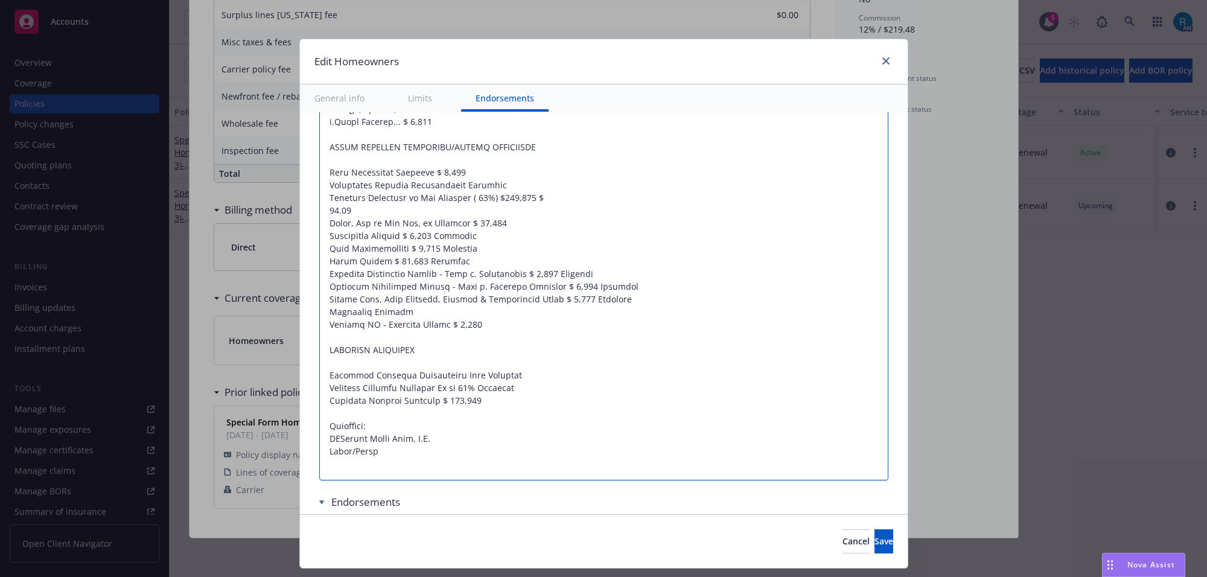
type textarea "Dwelling: $519,900 Other Structures: $51,990 Personal Property: $311,150 Loss o…"
click at [548, 200] on textarea at bounding box center [603, 134] width 569 height 693
type textarea "x"
type textarea "Dwelling: $519,900 Other Structures: $51,990 Personal Property: $311,150 Loss o…"
type textarea "x"
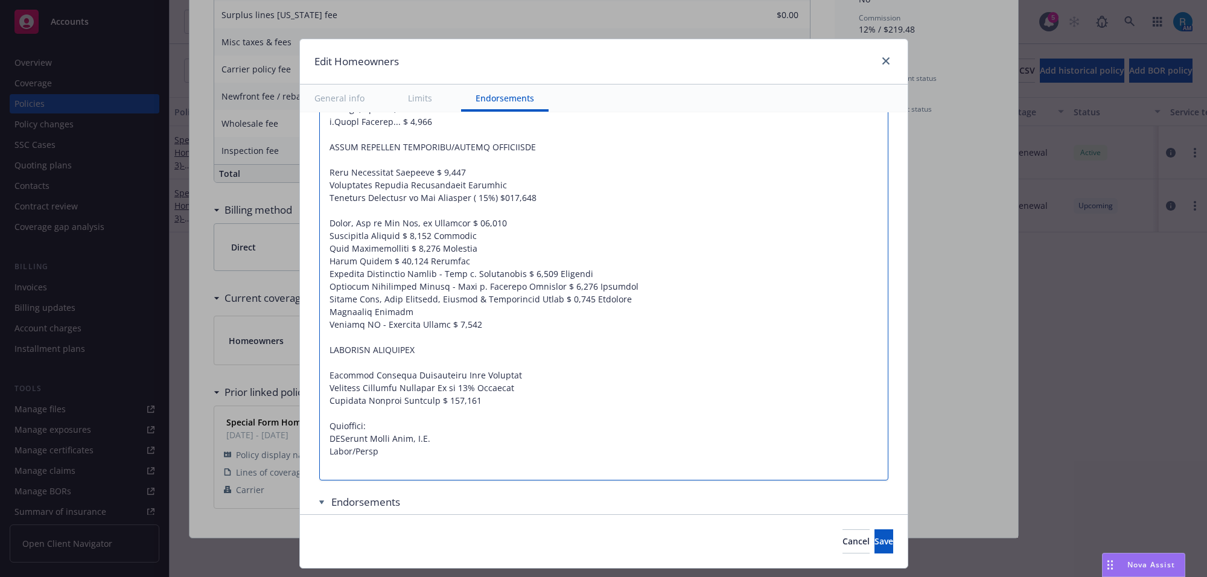
type textarea "Dwelling: $519,900 Other Structures: $51,990 Personal Property: $311,150 Loss o…"
click at [319, 211] on textarea at bounding box center [603, 134] width 569 height 693
type textarea "x"
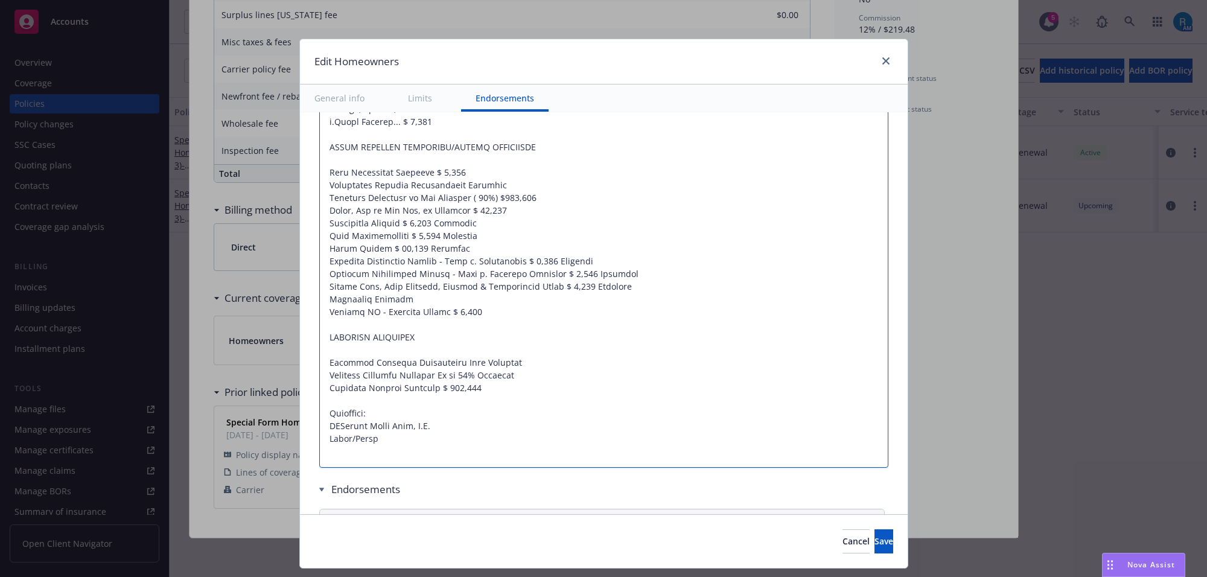
type textarea "Dwelling: $519,900 Other Structures: $51,990 Personal Property: $311,150 Loss o…"
click at [407, 305] on textarea at bounding box center [603, 128] width 569 height 680
type textarea "x"
type textarea "Dwelling: $519,900 Other Structures: $51,990 Personal Property: $311,150 Loss o…"
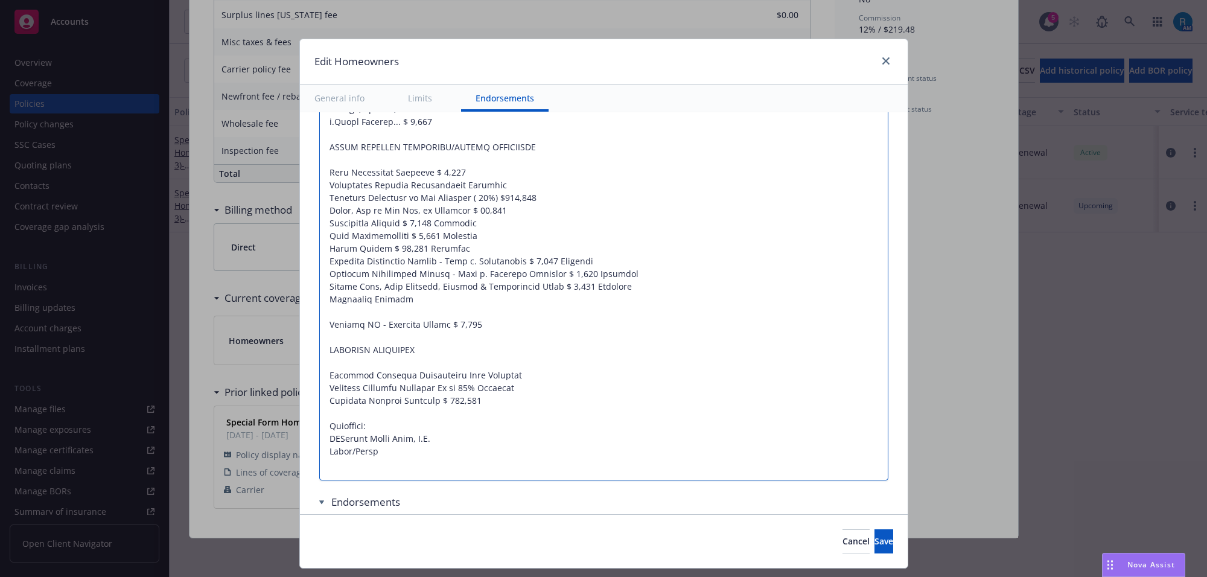
paste textarea "Section I (All Perils Coverage) Included Section II - Liability Coverage Includ…"
type textarea "x"
type textarea "Dwelling: $519,900 Other Structures: $51,990 Personal Property: $311,150 Loss o…"
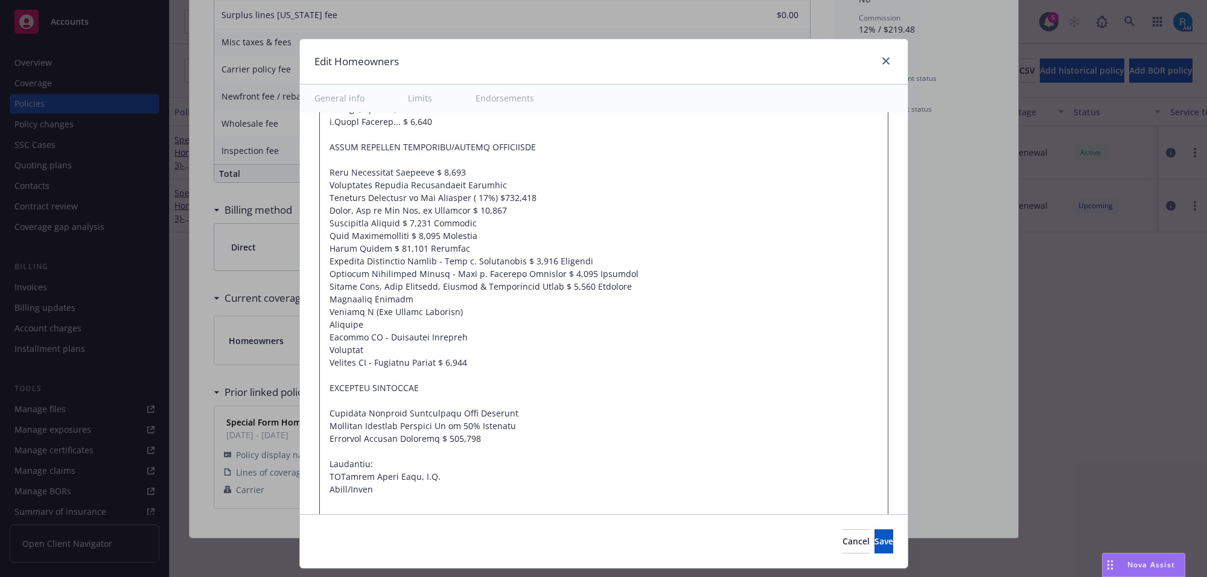
click at [319, 355] on textarea at bounding box center [603, 153] width 569 height 731
type textarea "x"
type textarea "Dwelling: $519,900 Other Structures: $51,990 Personal Property: $311,150 Loss o…"
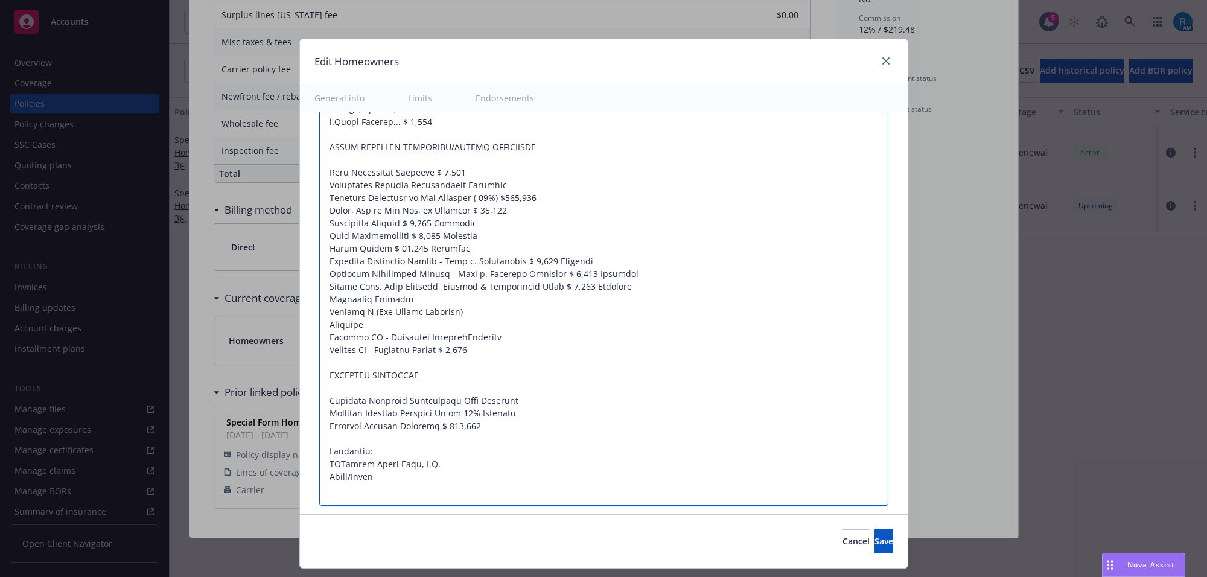
type textarea "x"
type textarea "Dwelling: $519,900 Other Structures: $51,990 Personal Property: $311,150 Loss o…"
click at [319, 343] on textarea at bounding box center [603, 147] width 569 height 718
type textarea "x"
type textarea "Dwelling: $519,900 Other Structures: $51,990 Personal Property: $311,150 Loss o…"
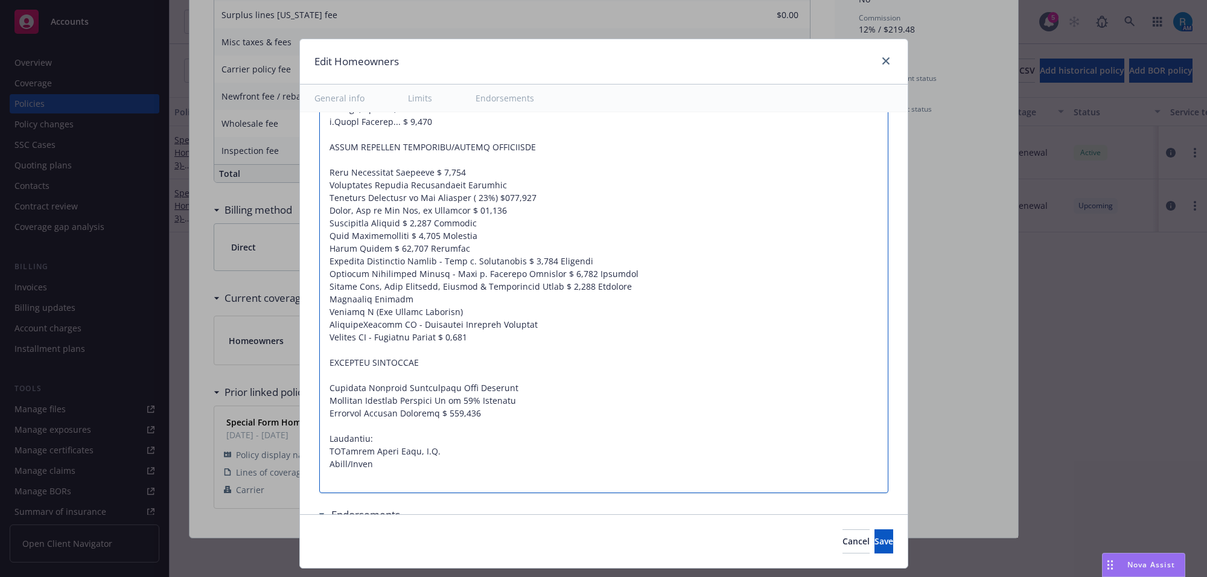
type textarea "x"
type textarea "Dwelling: $519,900 Other Structures: $51,990 Personal Property: $311,150 Loss o…"
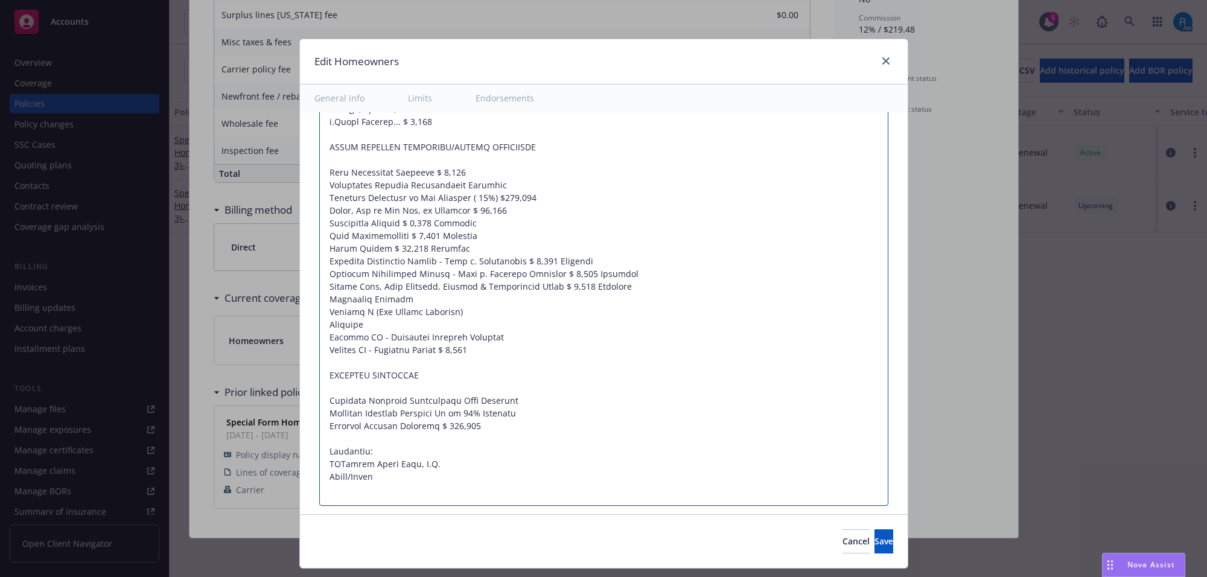
click at [319, 330] on textarea at bounding box center [603, 147] width 569 height 718
type textarea "x"
type textarea "Dwelling: $519,900 Other Structures: $51,990 Personal Property: $311,150 Loss o…"
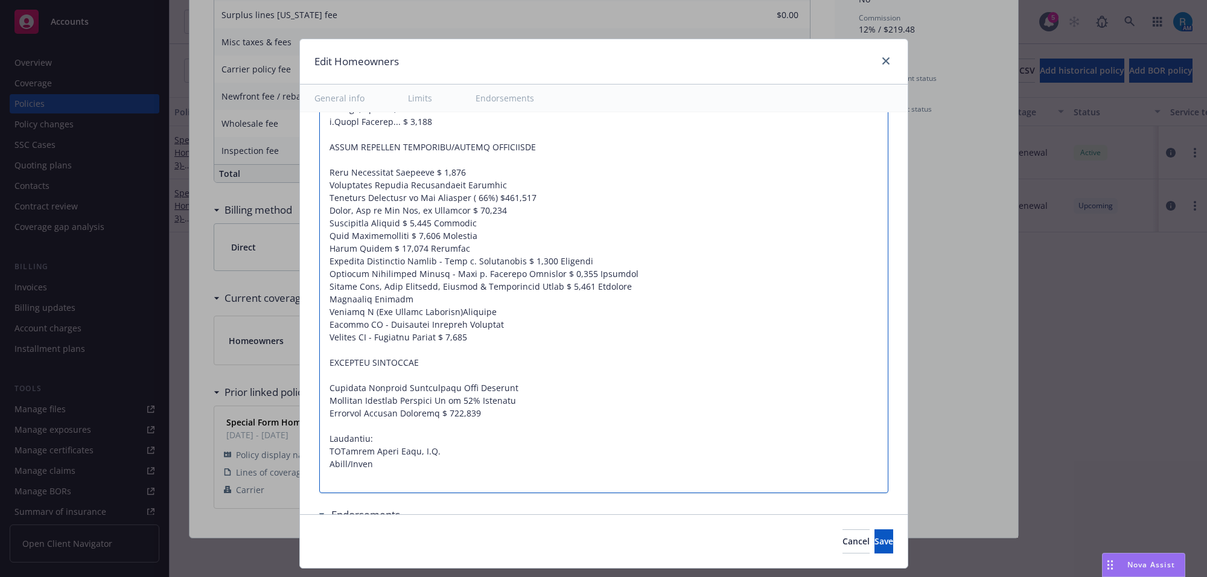
type textarea "x"
drag, startPoint x: 451, startPoint y: 378, endPoint x: 516, endPoint y: 373, distance: 64.8
click at [453, 378] on textarea at bounding box center [603, 140] width 569 height 705
type textarea "Dwelling: $519,900 Other Structures: $51,990 Personal Property: $311,150 Loss o…"
click at [530, 415] on textarea at bounding box center [603, 140] width 569 height 705
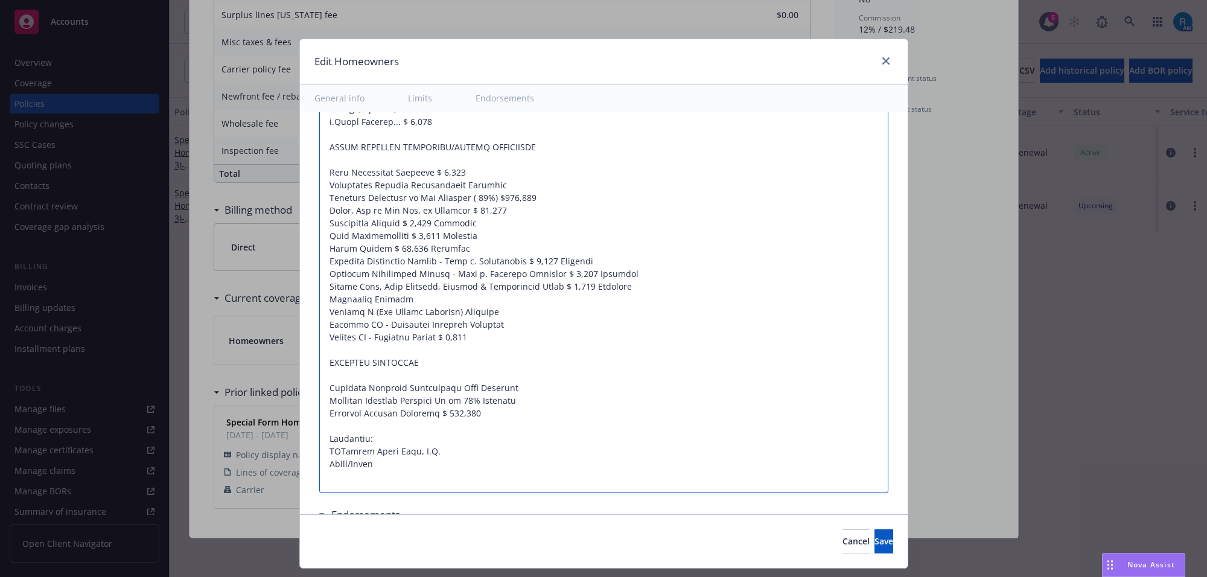
type textarea "x"
type textarea "Dwelling: $519,900 Other Structures: $51,990 Personal Property: $311,150 Loss o…"
paste textarea "Escape of Water from Sump (Building/Contents) $ 5,000"
type textarea "x"
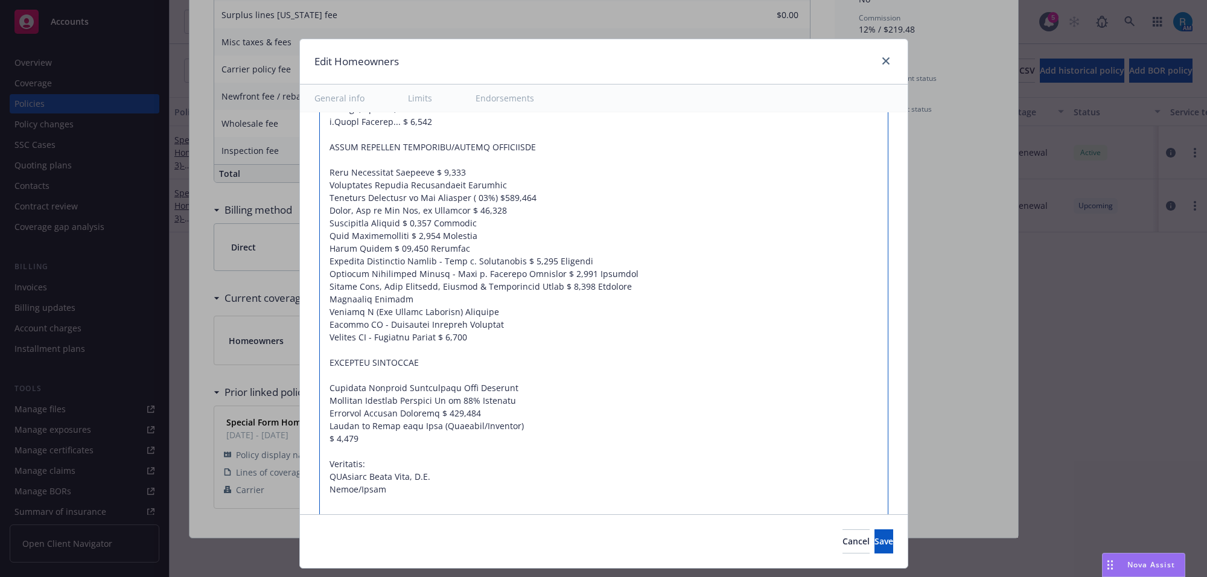
type textarea "Dwelling: $519,900 Other Structures: $51,990 Personal Property: $311,150 Loss o…"
drag, startPoint x: 322, startPoint y: 439, endPoint x: 377, endPoint y: 470, distance: 63.2
click at [323, 439] on textarea at bounding box center [603, 153] width 569 height 731
type textarea "x"
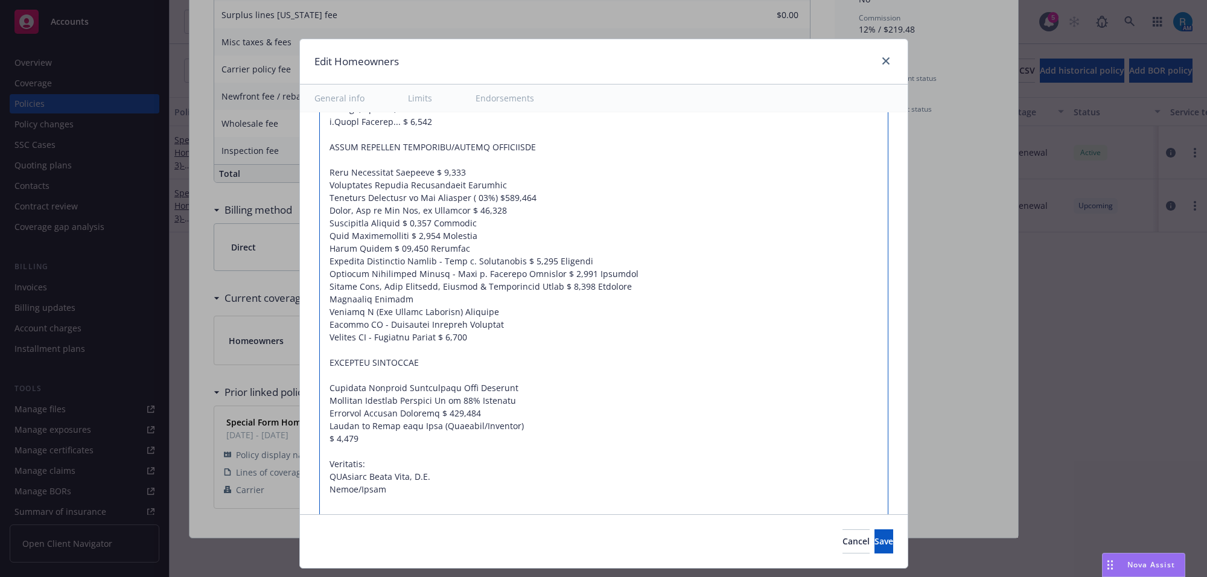
type textarea "Dwelling: $519,900 Other Structures: $51,990 Personal Property: $311,150 Loss o…"
type textarea "x"
type textarea "Dwelling: $519,900 Other Structures: $51,990 Personal Property: $311,150 Loss o…"
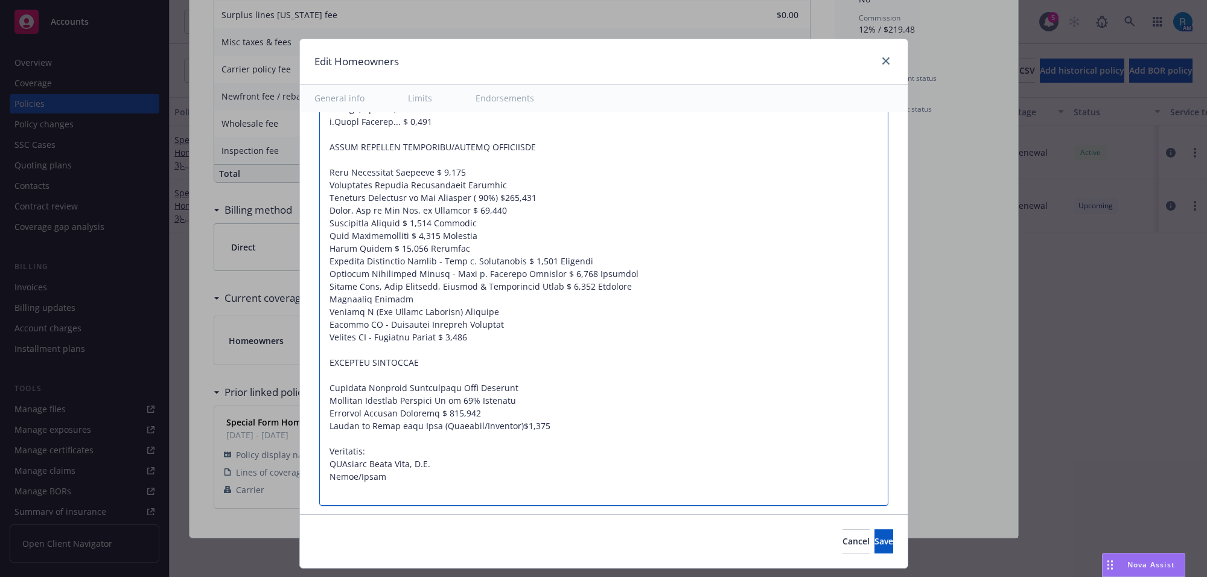
type textarea "x"
type textarea "Dwelling: $519,900 Other Structures: $51,990 Personal Property: $311,150 Loss o…"
click at [874, 544] on span "Save" at bounding box center [883, 540] width 19 height 11
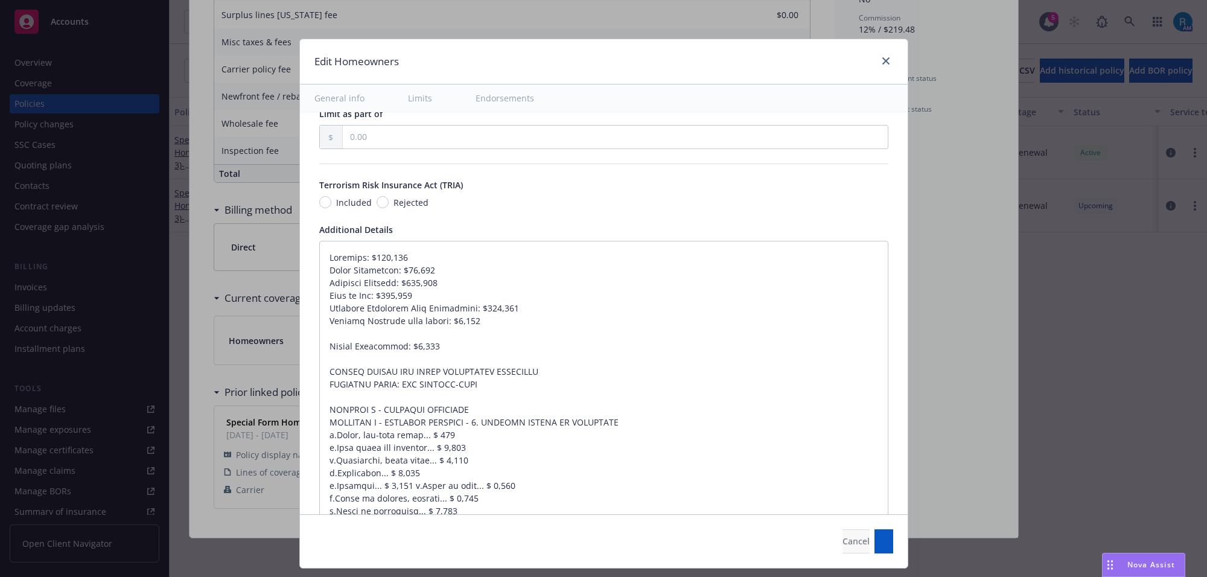
scroll to position [665, 0]
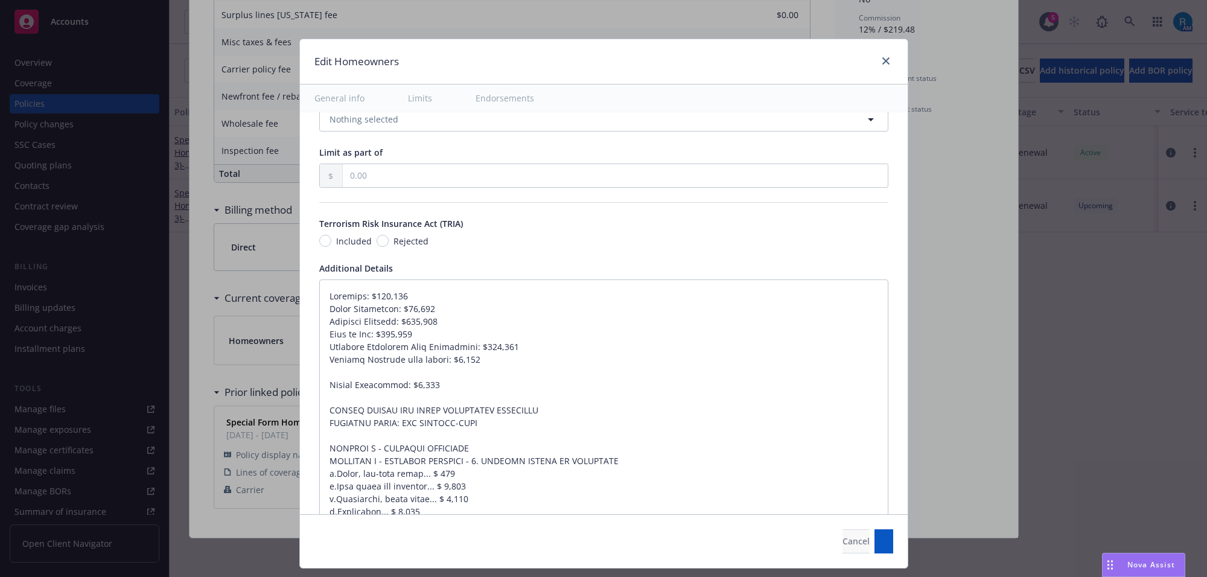
type textarea "x"
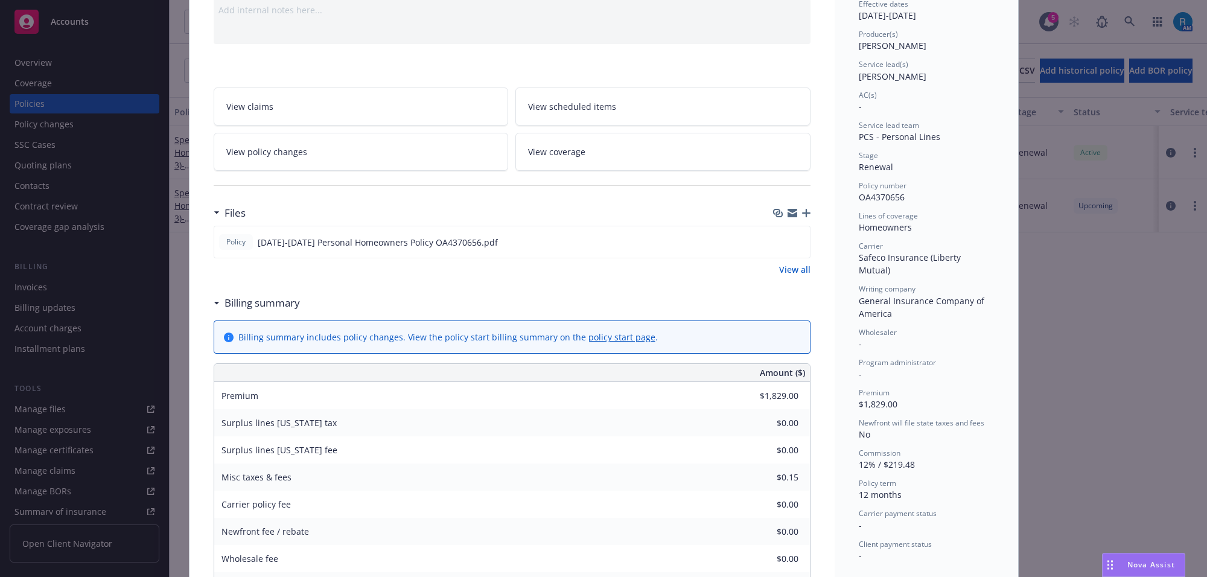
scroll to position [0, 0]
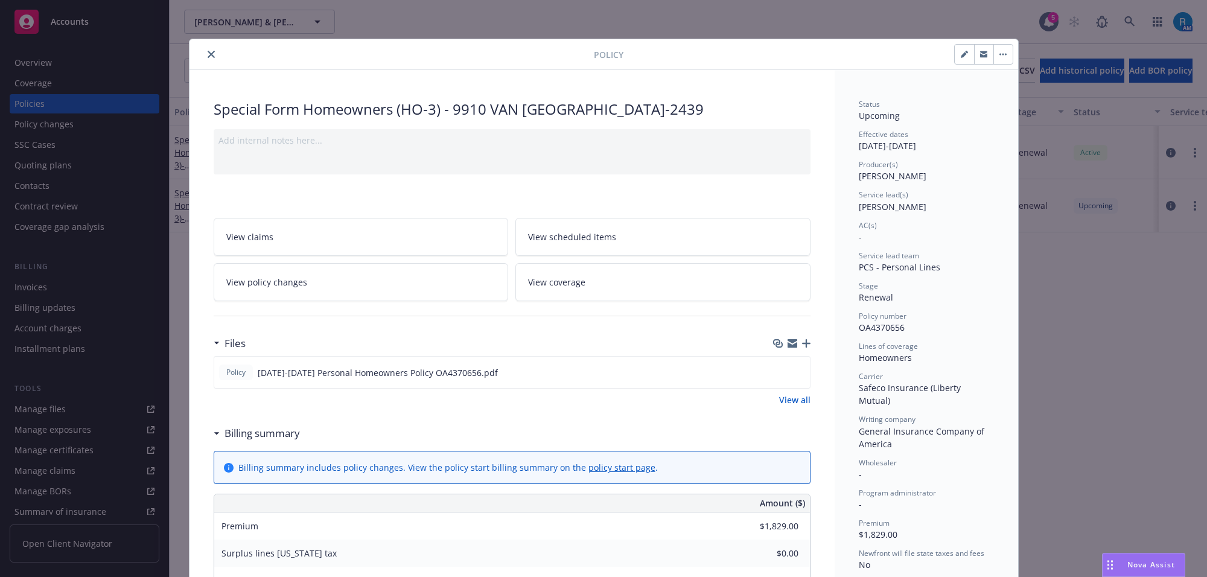
click at [208, 54] on icon "close" at bounding box center [211, 54] width 7 height 7
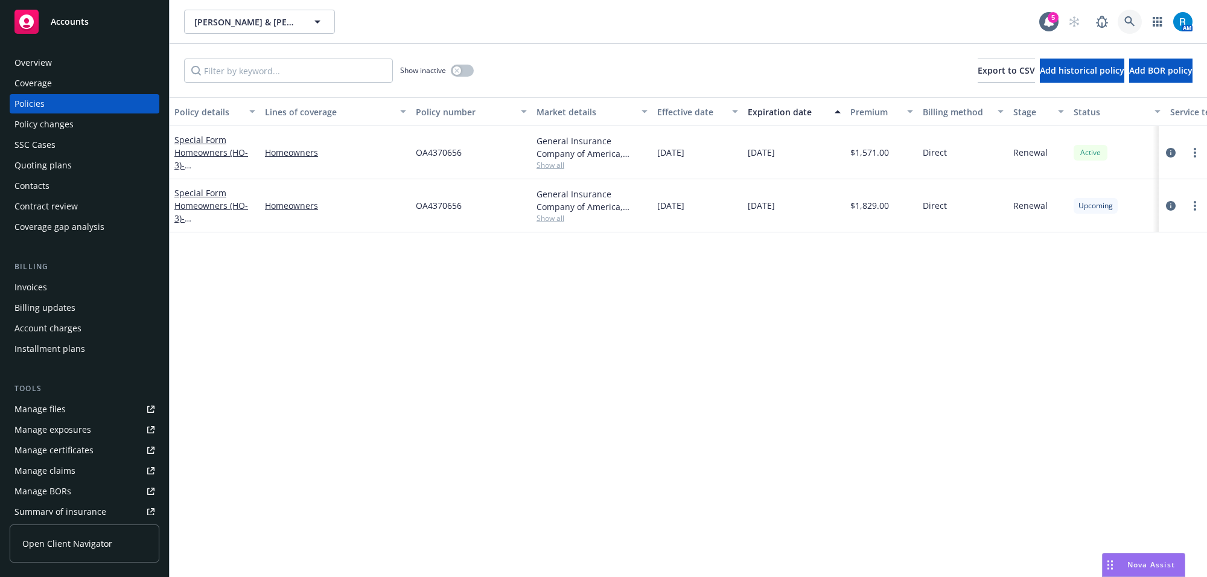
click at [1121, 22] on link at bounding box center [1130, 22] width 24 height 24
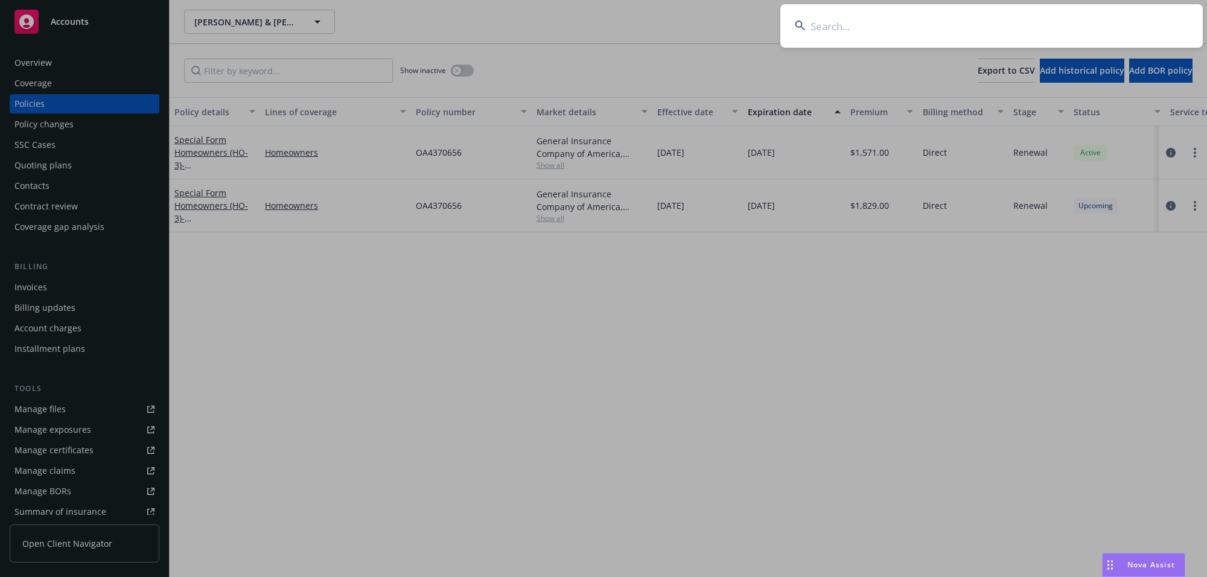
type input "[PERSON_NAME] & [PERSON_NAME]"
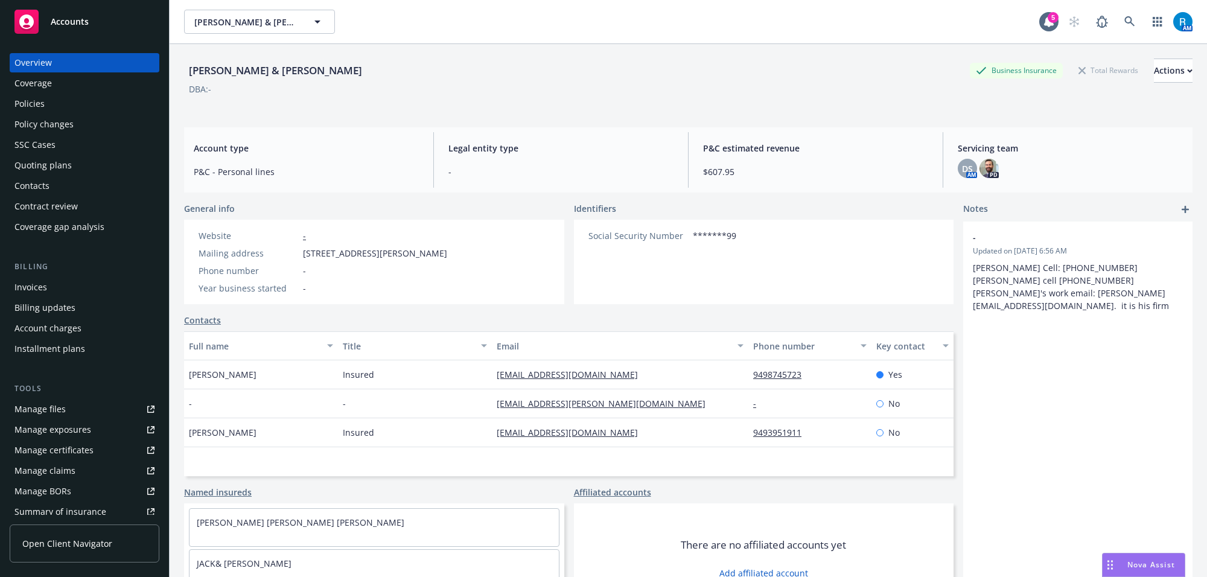
click at [66, 101] on div "Policies" at bounding box center [84, 103] width 140 height 19
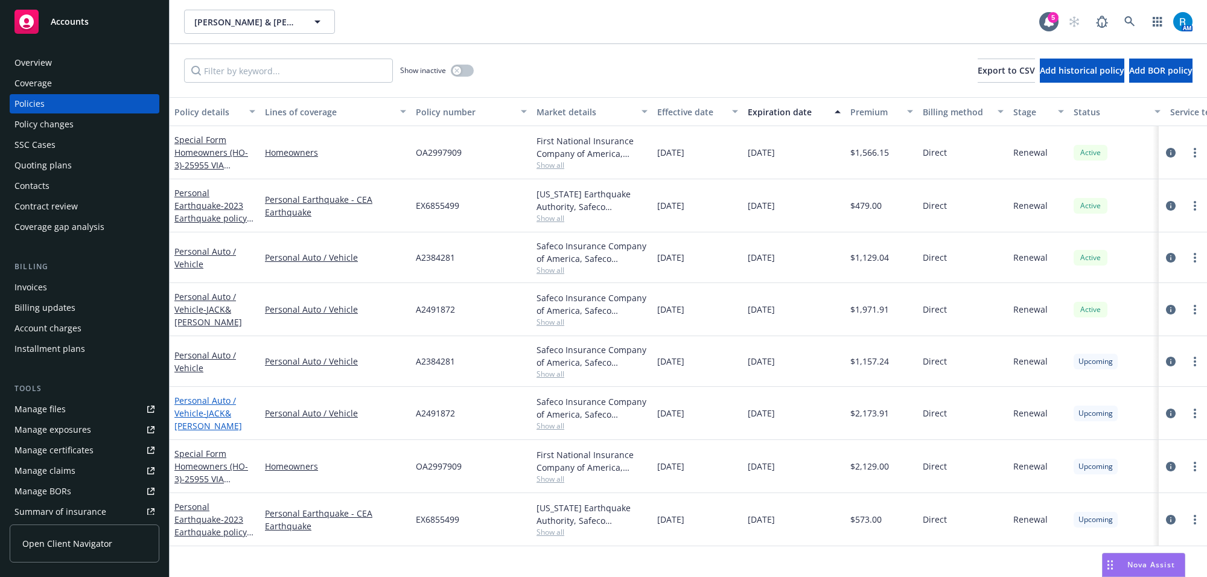
click at [195, 409] on link "Personal Auto / Vehicle - JACK& [PERSON_NAME]" at bounding box center [208, 413] width 68 height 37
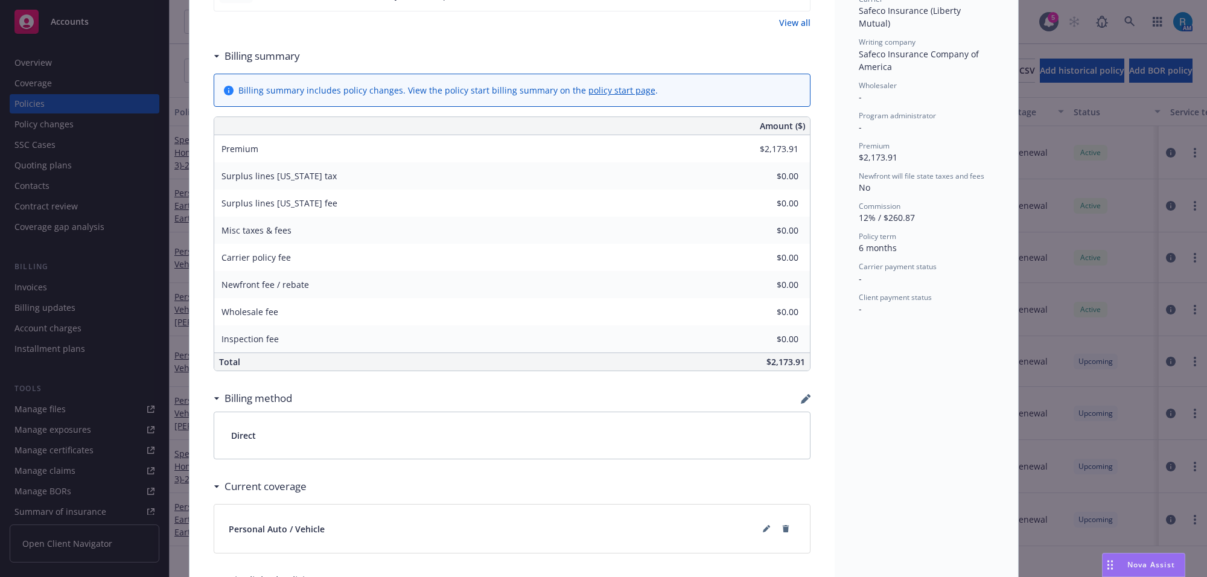
scroll to position [568, 0]
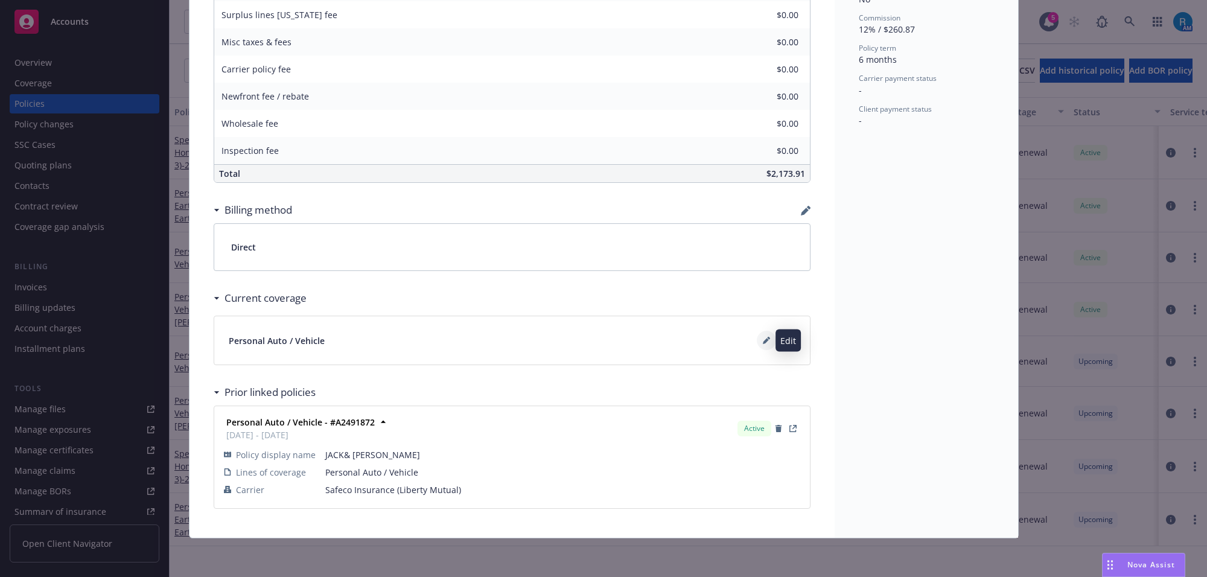
click at [757, 341] on button at bounding box center [766, 340] width 19 height 19
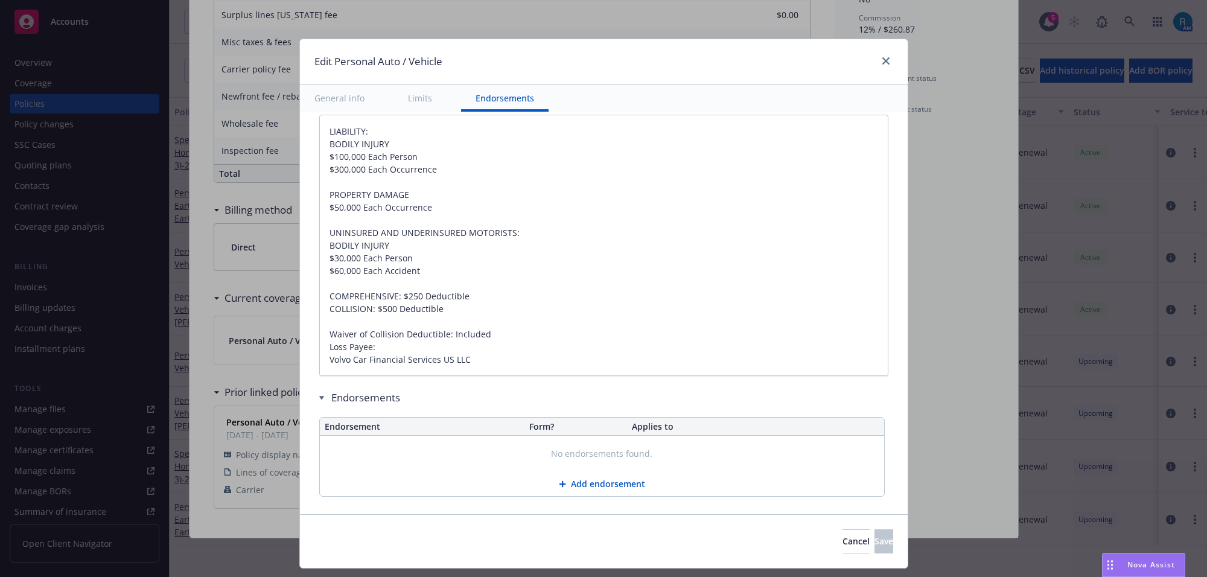
scroll to position [849, 0]
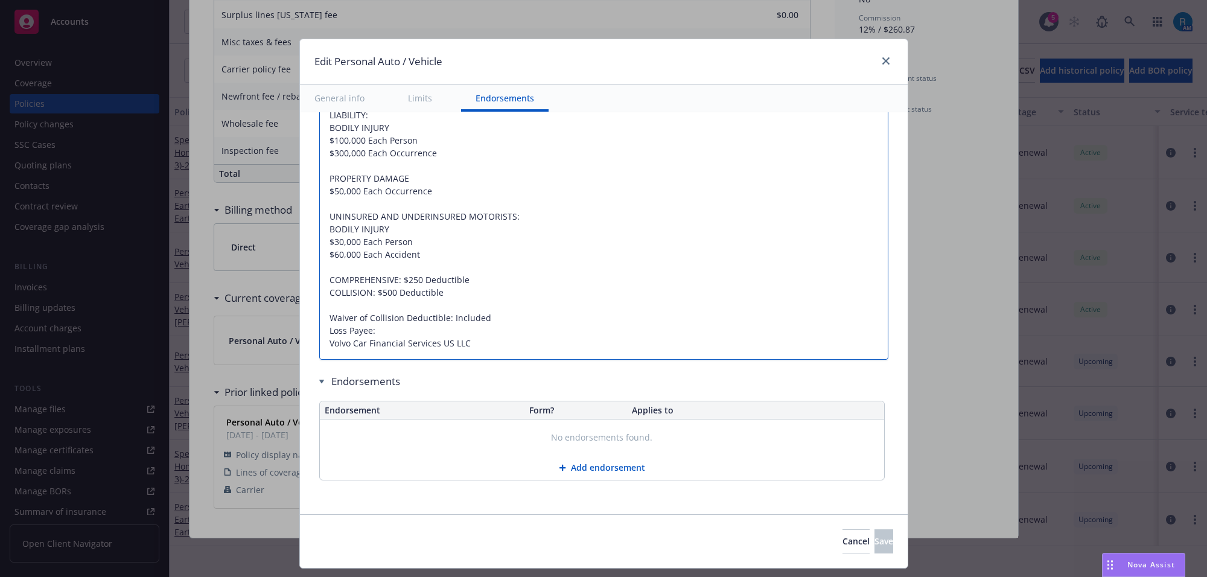
click at [501, 319] on textarea "LIABILITY: BODILY INJURY $100,000 Each Person $300,000 Each Occurrence PROPERTY…" at bounding box center [603, 229] width 569 height 262
click at [842, 536] on span "Cancel" at bounding box center [855, 540] width 27 height 11
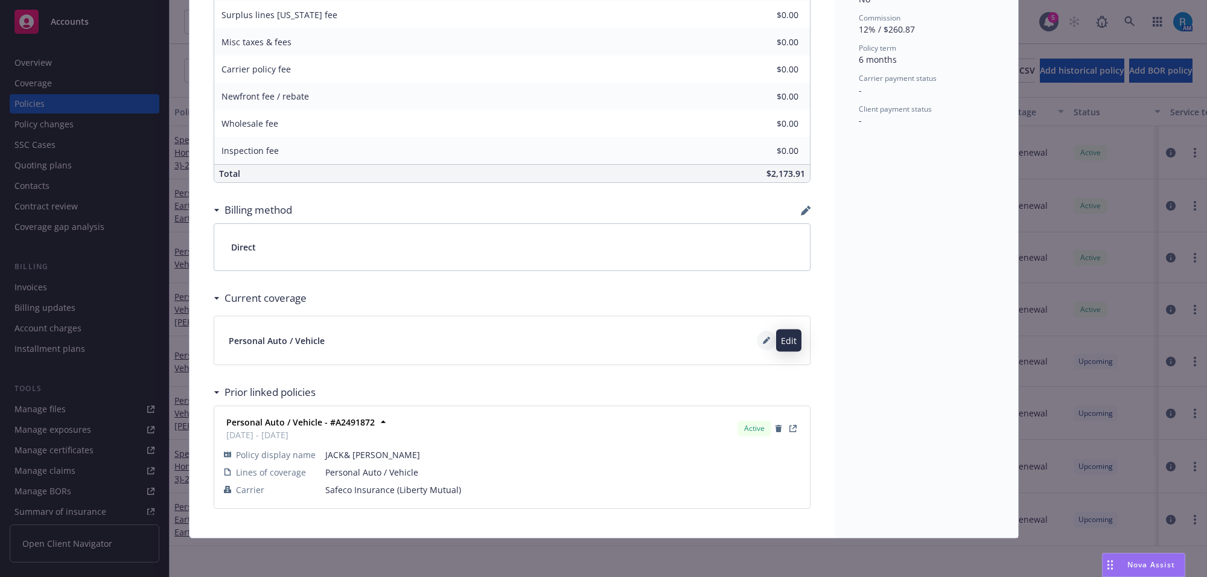
click at [763, 339] on icon at bounding box center [766, 342] width 6 height 6
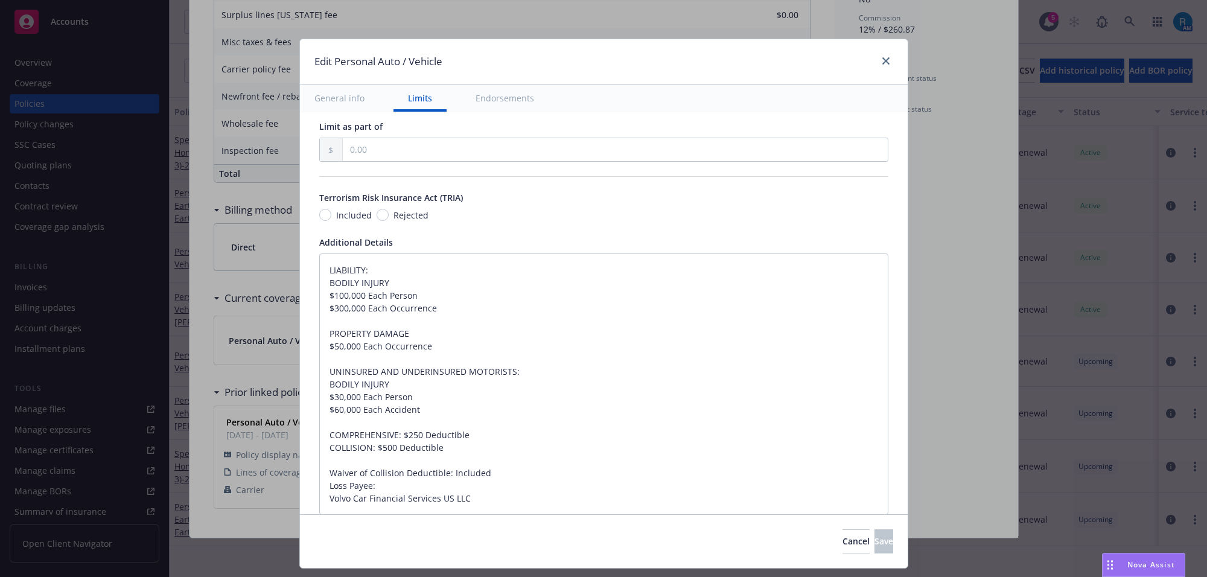
type textarea "x"
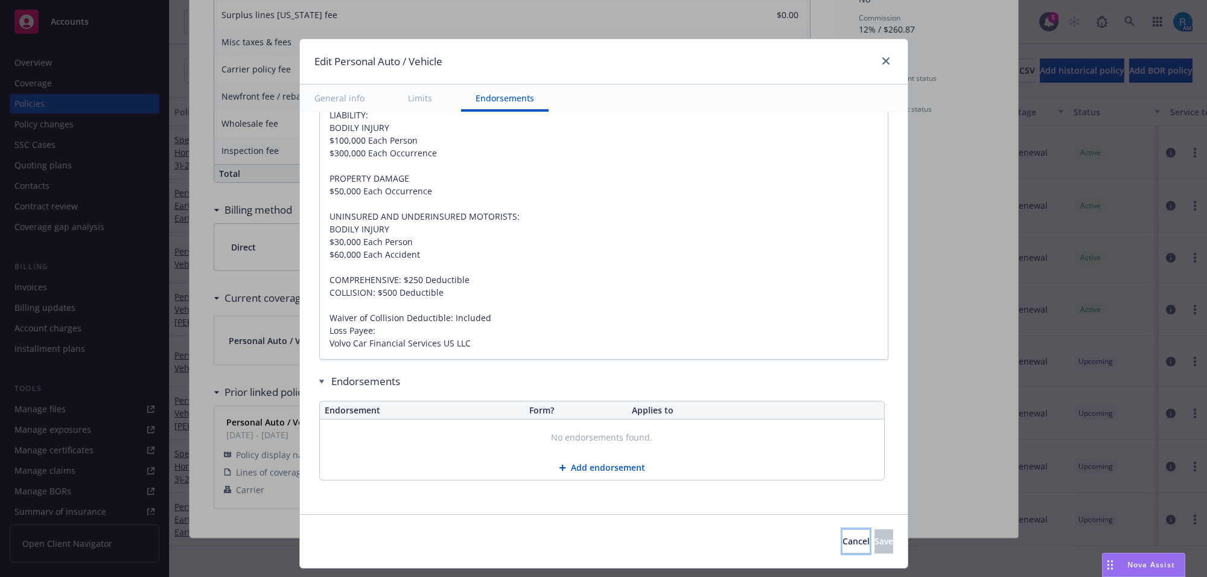
drag, startPoint x: 791, startPoint y: 539, endPoint x: 406, endPoint y: 462, distance: 392.1
click at [842, 539] on span "Cancel" at bounding box center [855, 540] width 27 height 11
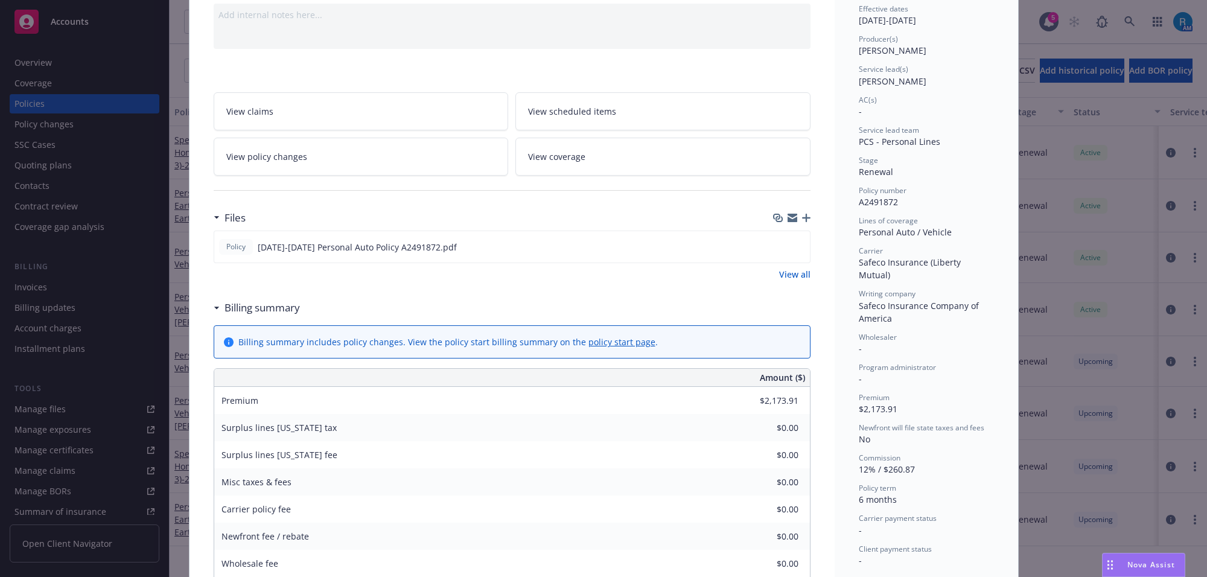
scroll to position [0, 0]
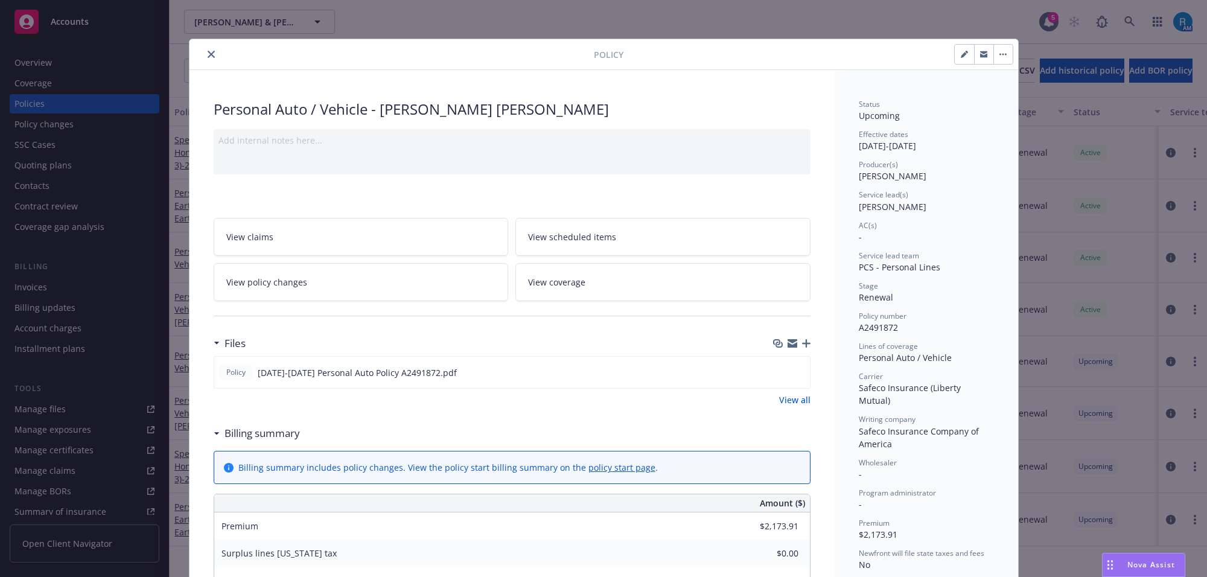
click at [578, 226] on link "View scheduled items" at bounding box center [662, 237] width 295 height 38
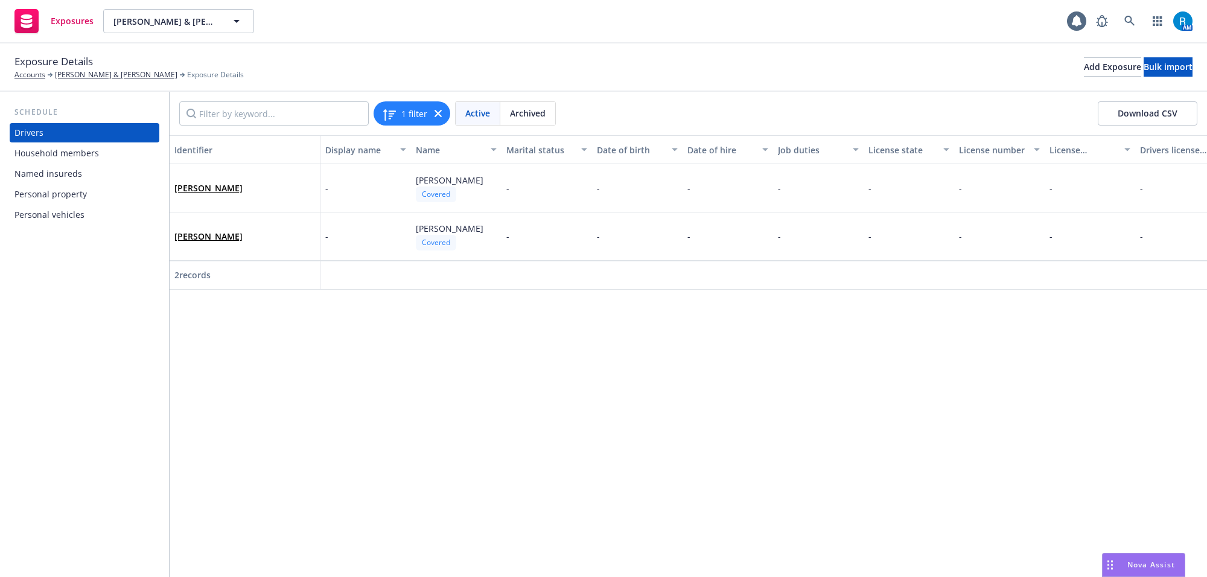
click at [50, 212] on div "Personal vehicles" at bounding box center [49, 214] width 70 height 19
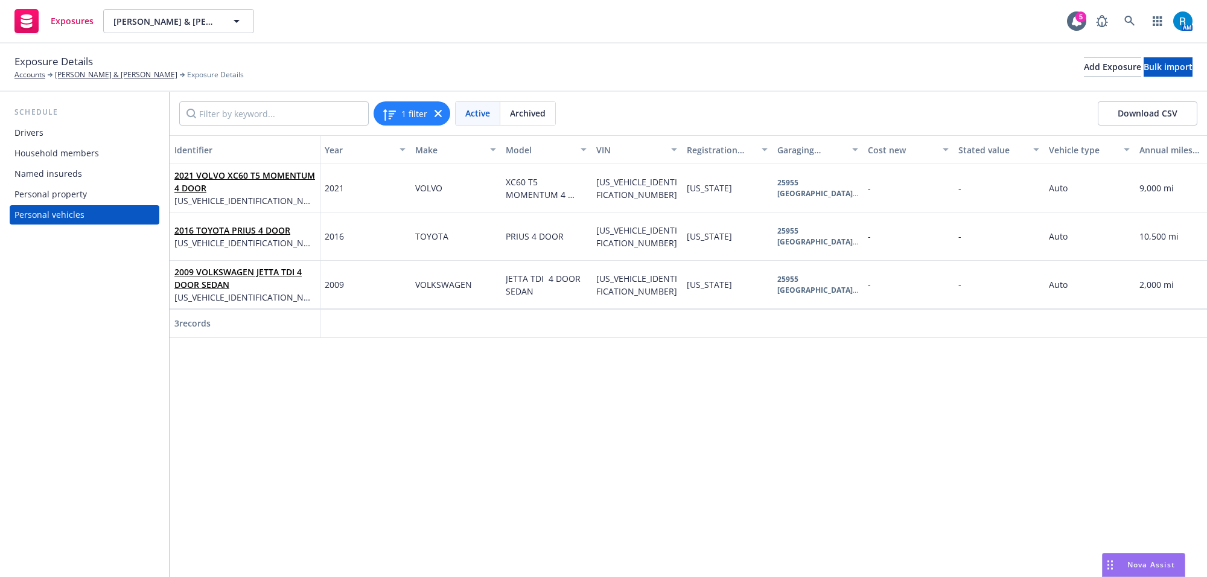
scroll to position [0, 121]
